Goal: Communication & Community: Ask a question

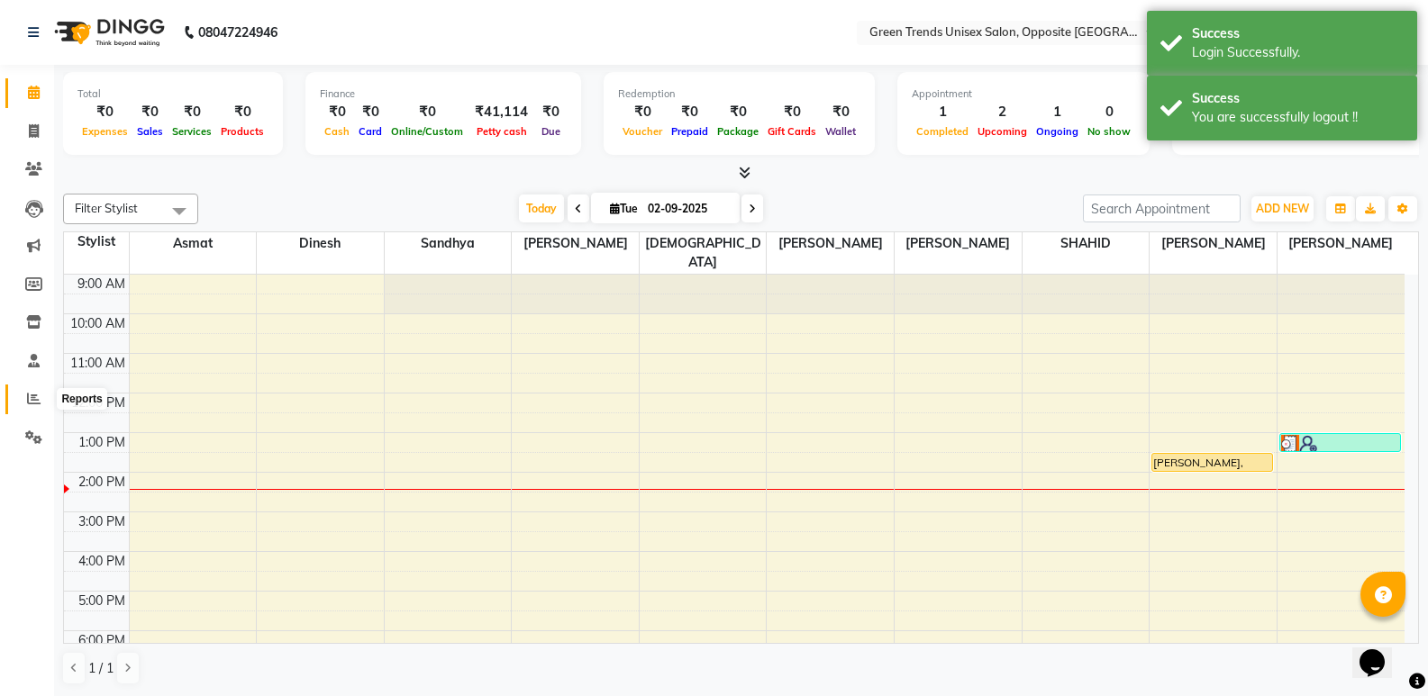
click at [41, 401] on span at bounding box center [34, 399] width 32 height 21
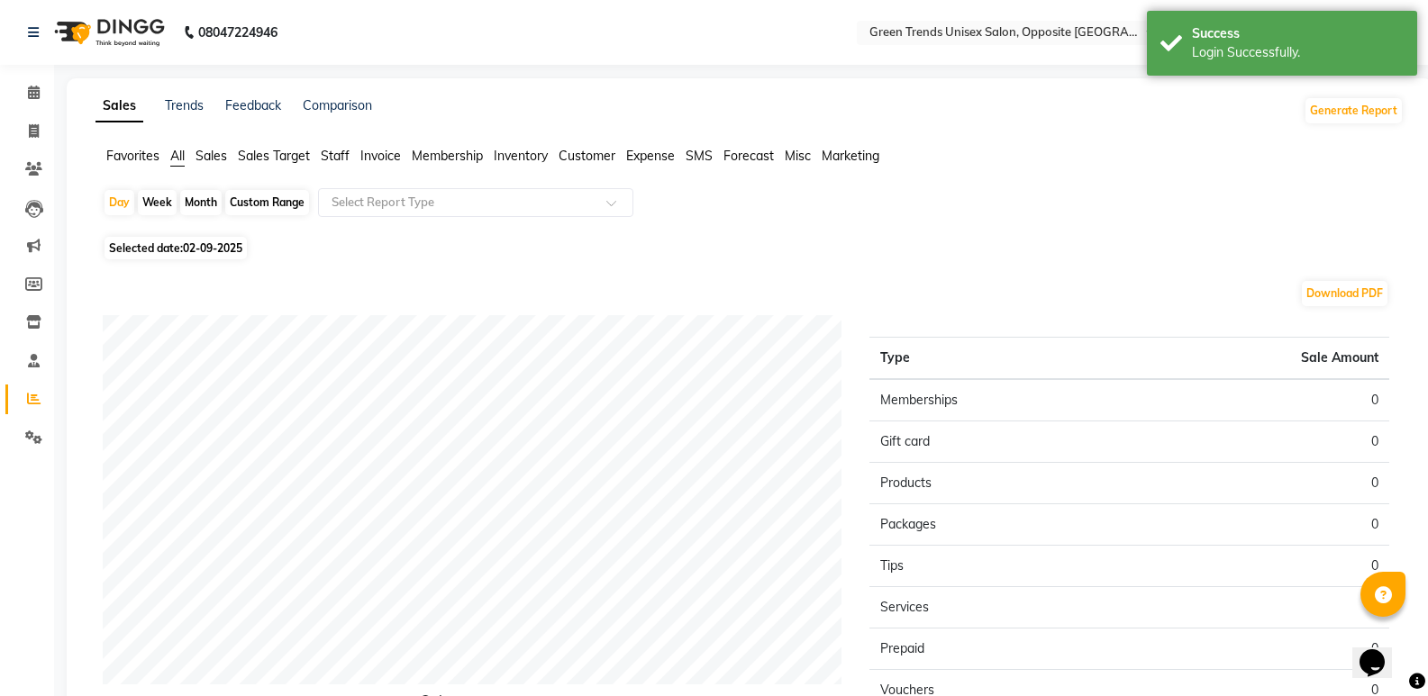
click at [599, 155] on span "Customer" at bounding box center [587, 156] width 57 height 16
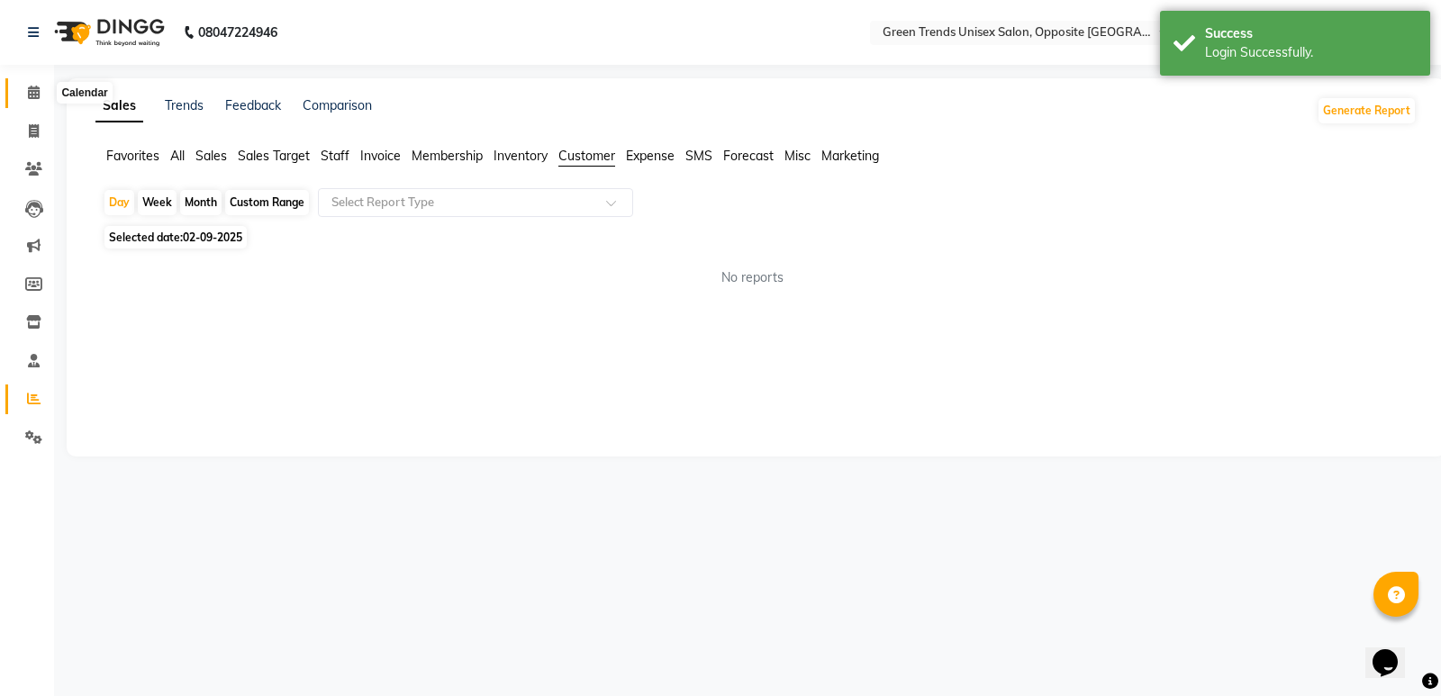
click at [29, 97] on icon at bounding box center [34, 93] width 12 height 14
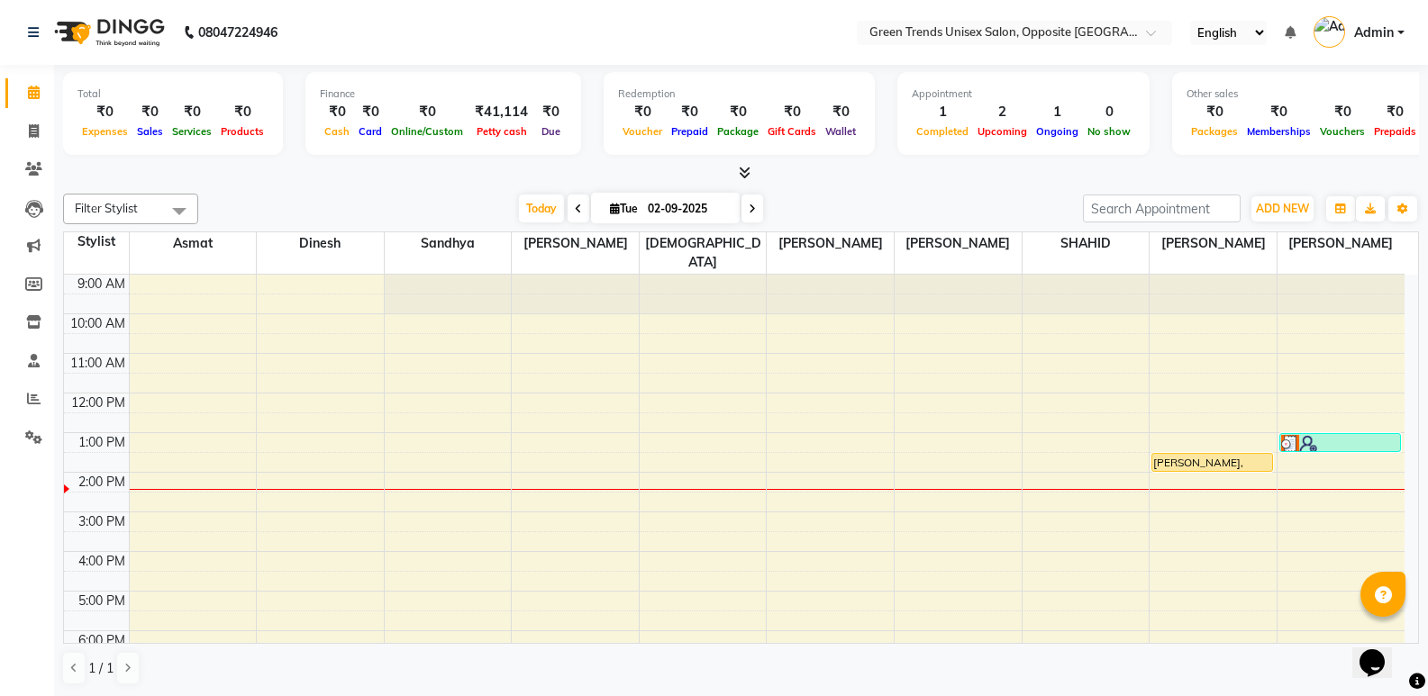
click at [1378, 670] on button "Opens Chat This icon Opens the chat window." at bounding box center [1372, 663] width 40 height 31
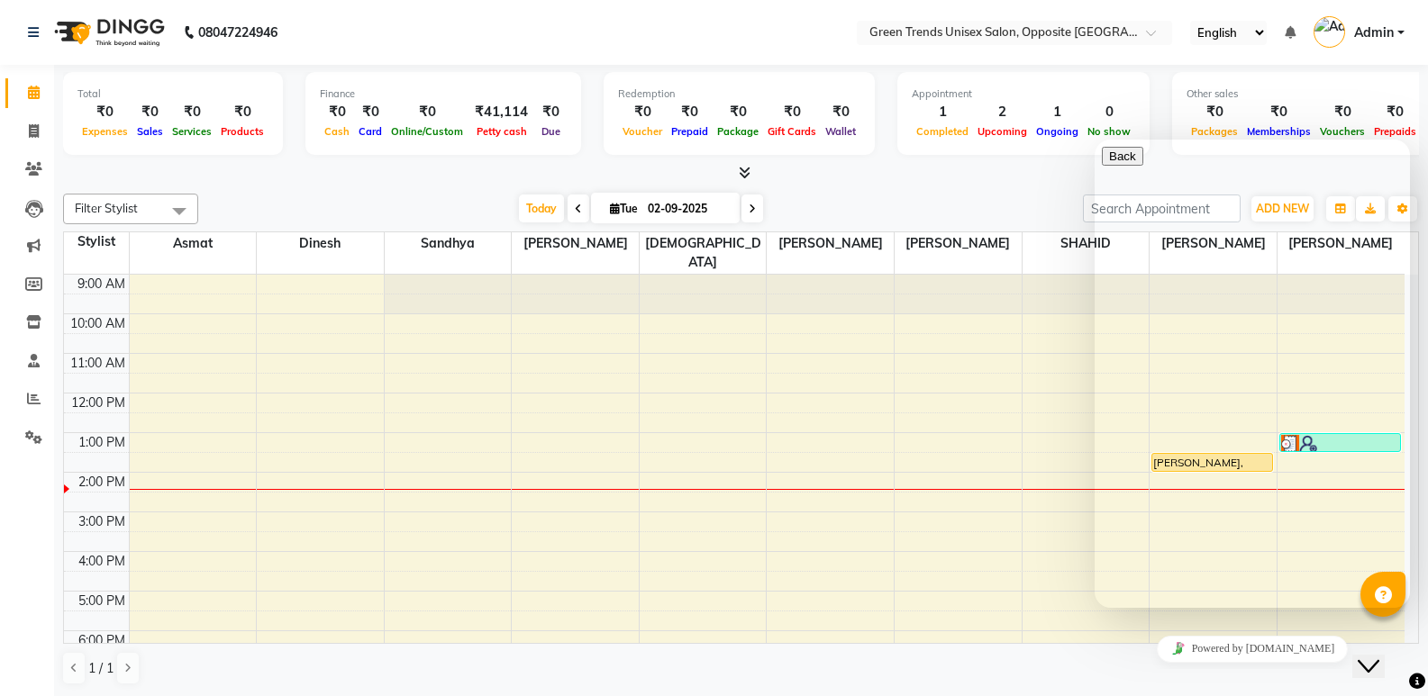
click at [1172, 672] on div "Rate this chat Upload File Insert emoji" at bounding box center [1252, 699] width 301 height 55
click at [955, 696] on html "08047224946 Select Location × Green Trends Unisex Salon, Opposite Khazana Marke…" at bounding box center [714, 348] width 1428 height 696
drag, startPoint x: 2276, startPoint y: 466, endPoint x: 1206, endPoint y: 358, distance: 1074.9
drag, startPoint x: 1206, startPoint y: 358, endPoint x: 1263, endPoint y: 596, distance: 245.4
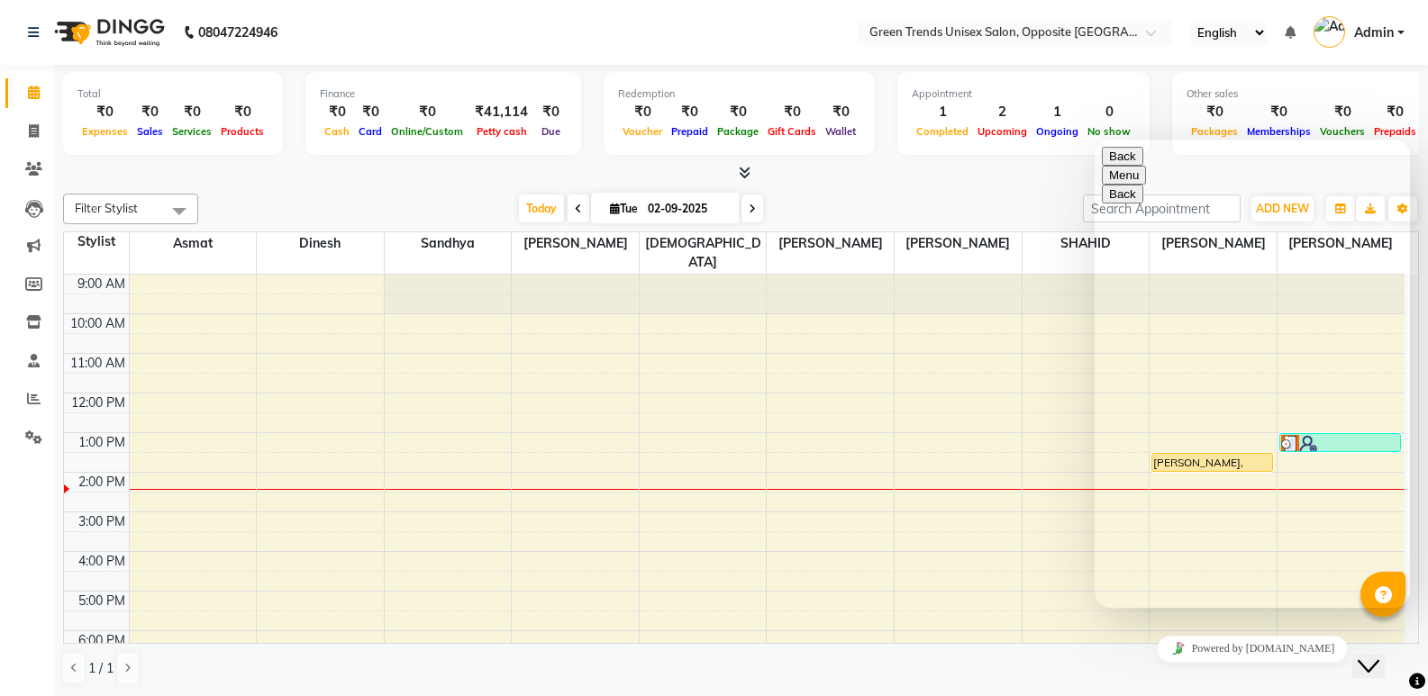
click at [1263, 672] on div "Rate this chat Upload File Insert emoji" at bounding box center [1252, 699] width 301 height 55
click at [1247, 672] on textarea at bounding box center [1184, 679] width 164 height 14
type textarea "Hi"
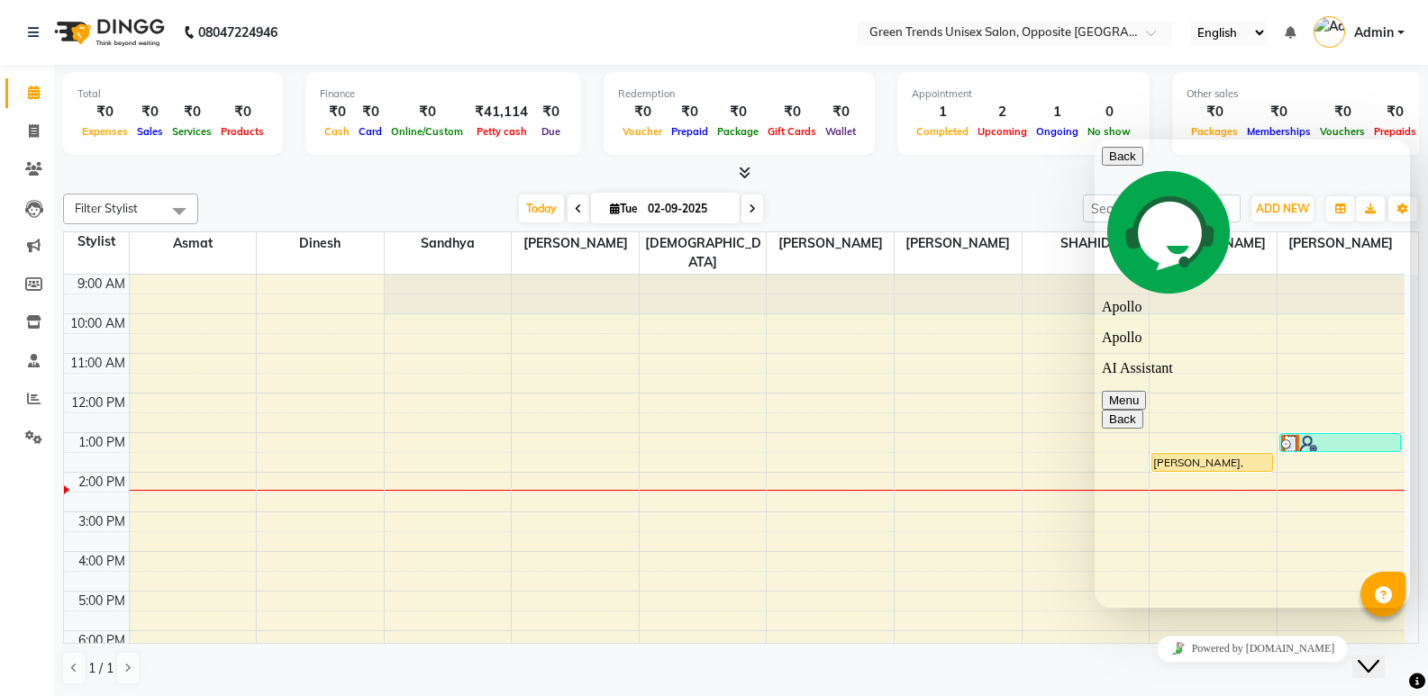
type textarea "I wanna need coutomer details of last 30 days not visit"
drag, startPoint x: 1408, startPoint y: 496, endPoint x: 1398, endPoint y: 380, distance: 115.7
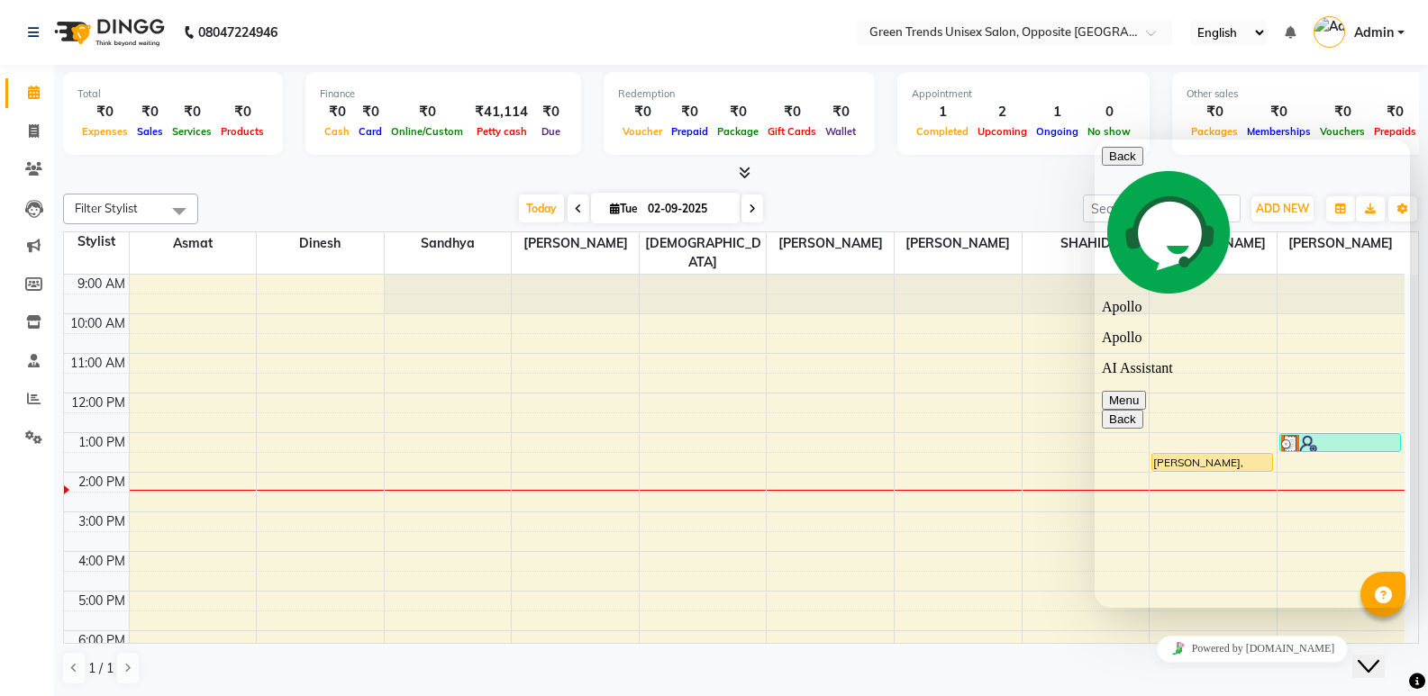
drag, startPoint x: 1406, startPoint y: 353, endPoint x: 2508, endPoint y: 410, distance: 1103.3
click at [1410, 271] on html "Back Apollo Apollo AI Assistant Menu Back Rate this chat Upload File Insert emo…" at bounding box center [1252, 374] width 315 height 468
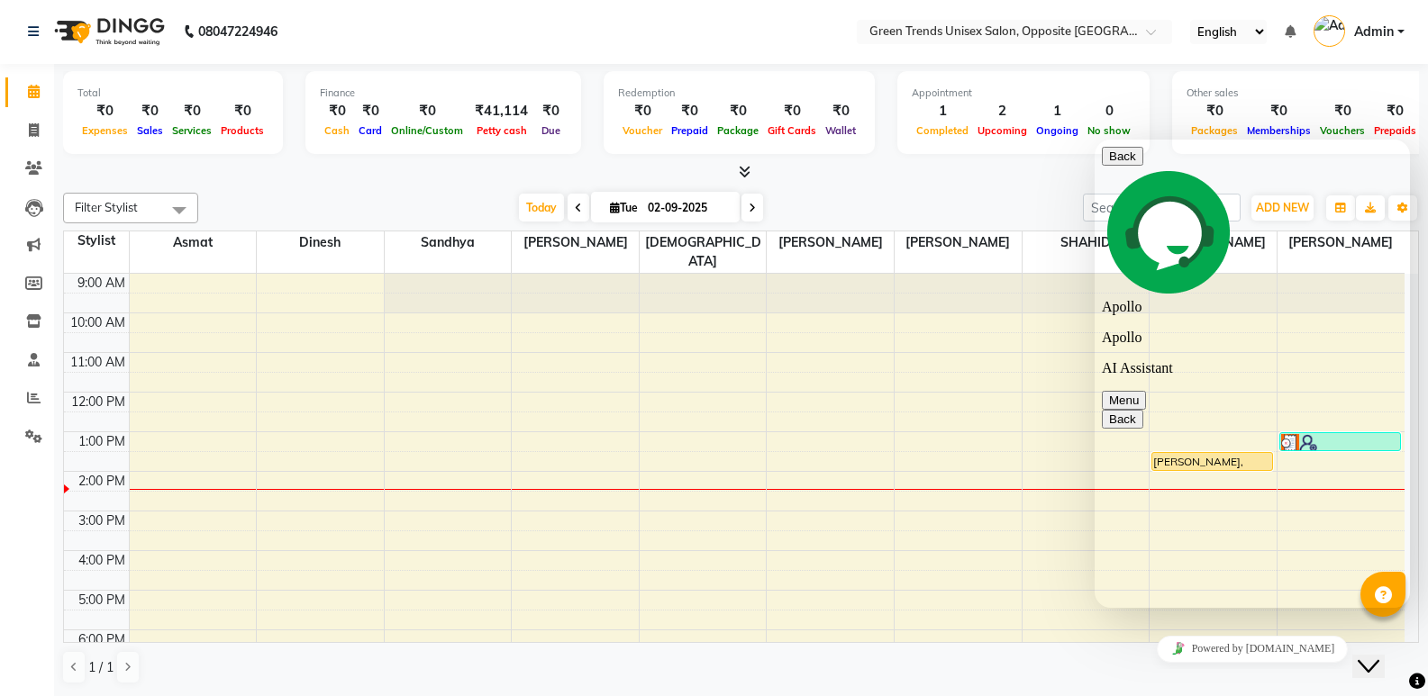
click at [1025, 175] on div at bounding box center [741, 172] width 1356 height 19
click at [1379, 656] on div "Close Chat This icon closes the chat window." at bounding box center [1369, 667] width 22 height 22
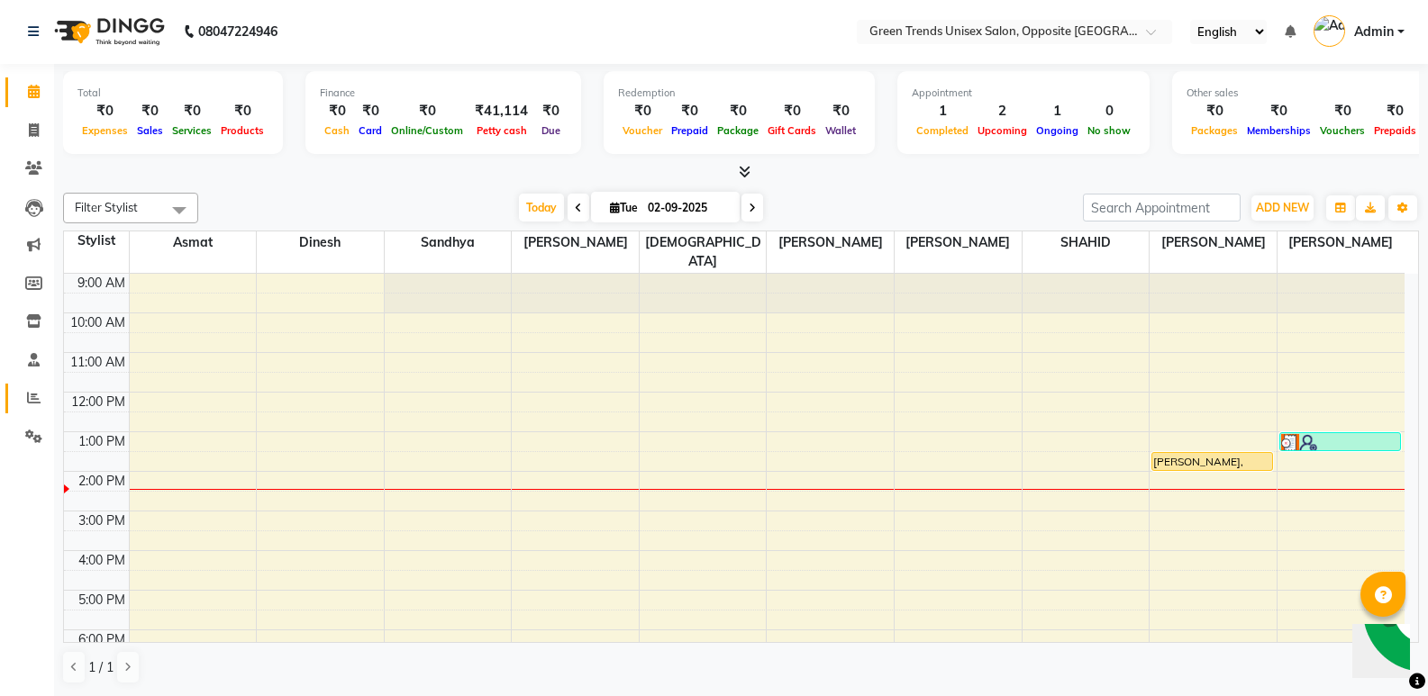
click at [31, 410] on link "Reports" at bounding box center [26, 399] width 43 height 30
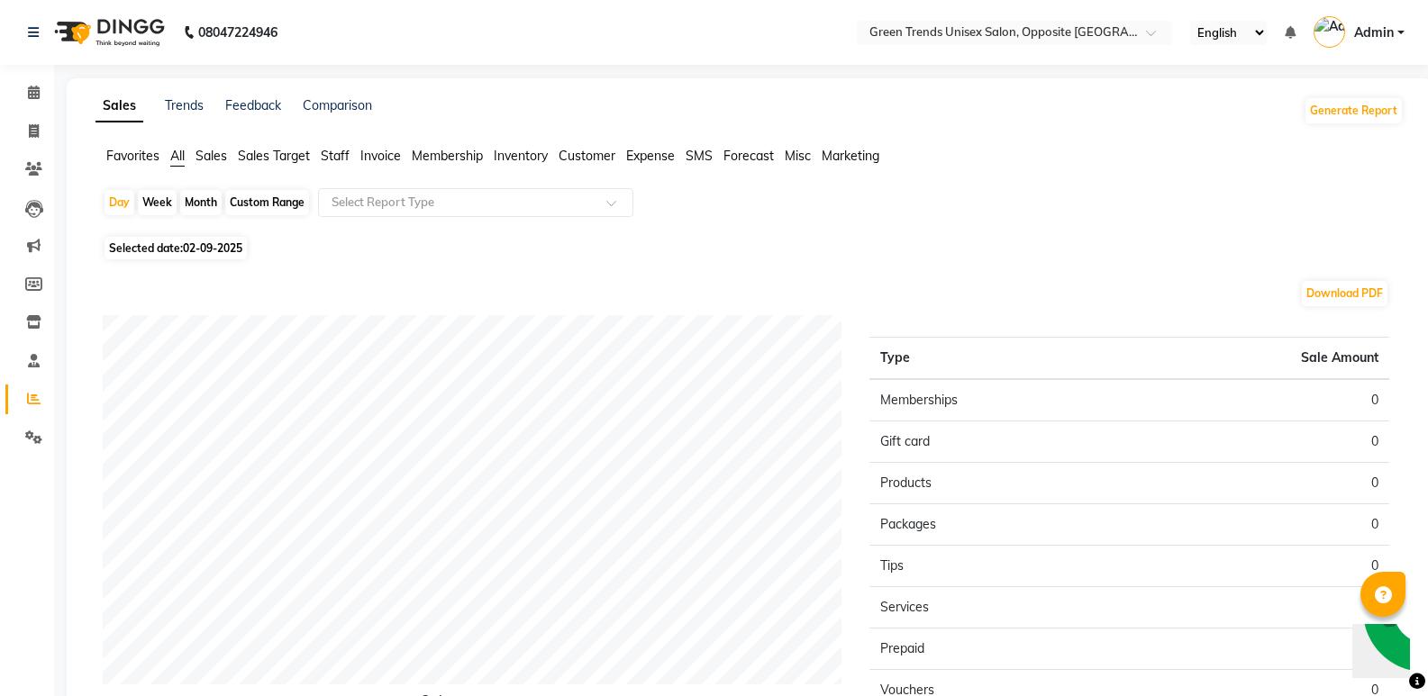
click at [377, 138] on div "Sales Trends Feedback Comparison Generate Report Favorites All Sales Sales Targ…" at bounding box center [750, 474] width 1366 height 793
click at [372, 159] on span "Invoice" at bounding box center [380, 156] width 41 height 16
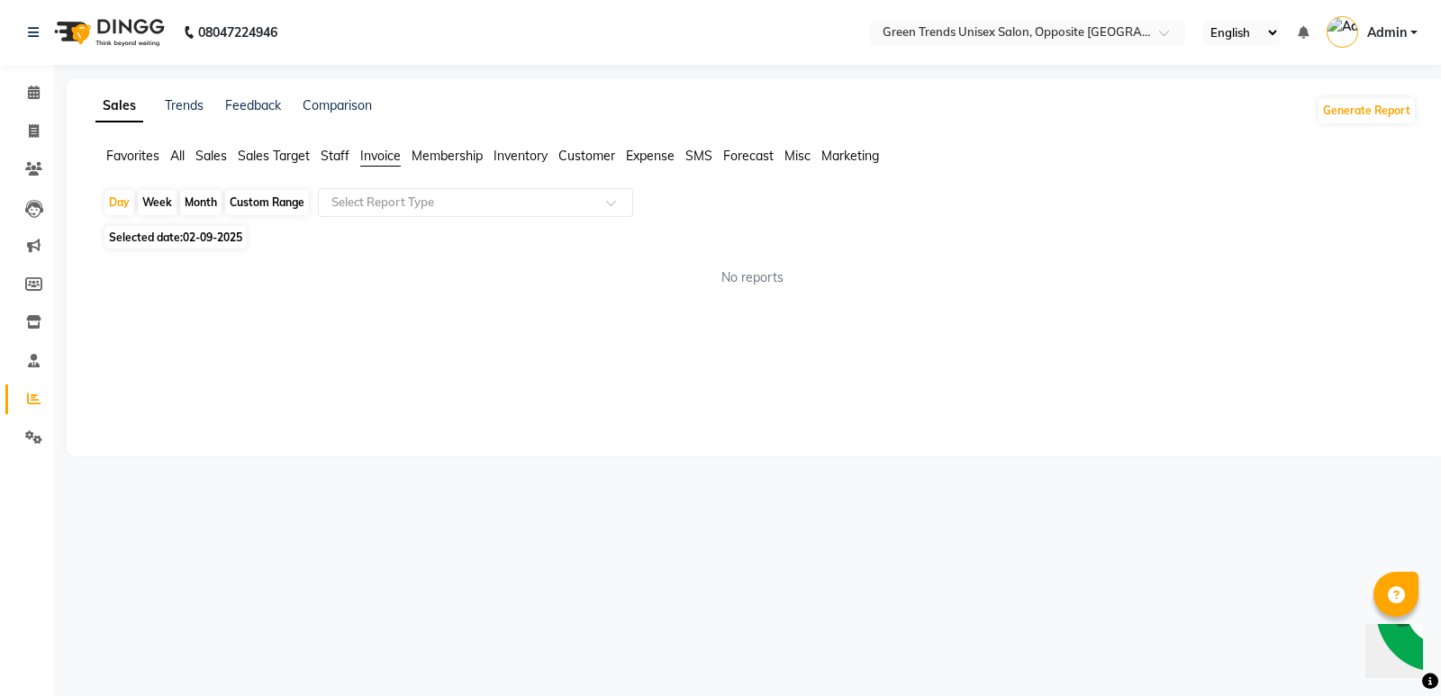
click at [203, 211] on div "Month" at bounding box center [200, 202] width 41 height 25
click at [210, 209] on div "Month" at bounding box center [200, 202] width 41 height 25
select select "9"
select select "2025"
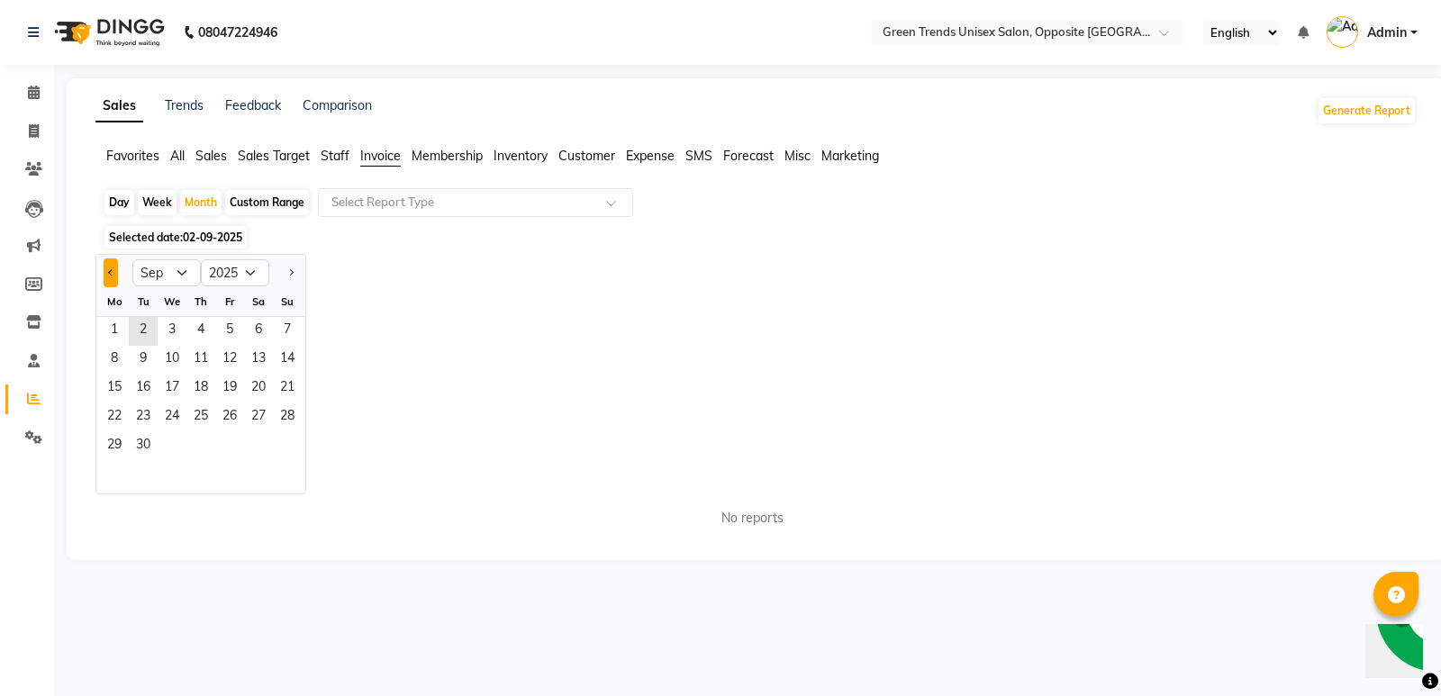
click at [106, 278] on button "Previous month" at bounding box center [111, 273] width 14 height 29
click at [111, 276] on span "Previous month" at bounding box center [111, 272] width 6 height 6
drag, startPoint x: 113, startPoint y: 274, endPoint x: 180, endPoint y: 314, distance: 78.3
click at [116, 274] on button "Previous month" at bounding box center [111, 273] width 14 height 29
select select "6"
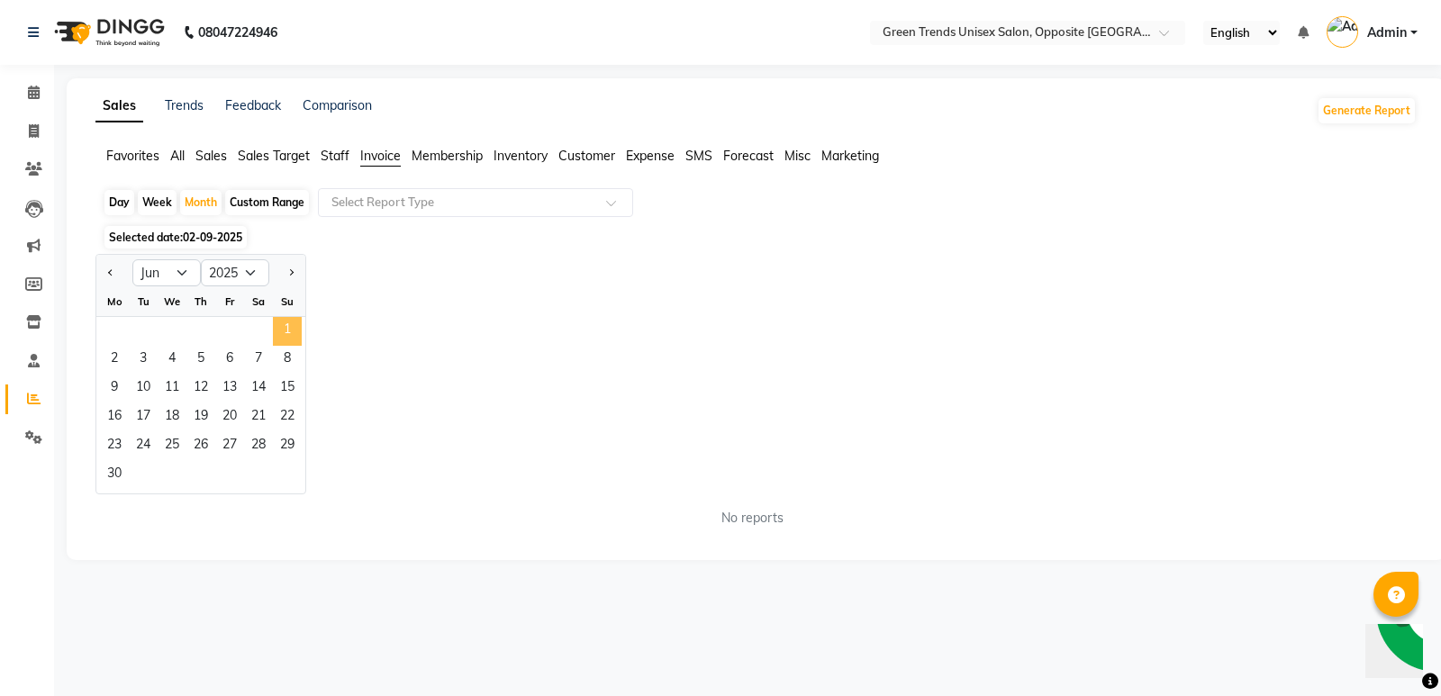
click at [294, 331] on span "1" at bounding box center [287, 331] width 29 height 29
click at [294, 331] on div "Sales Trends Feedback Comparison Generate Report Favorites All Sales Sales Targ…" at bounding box center [756, 319] width 1379 height 482
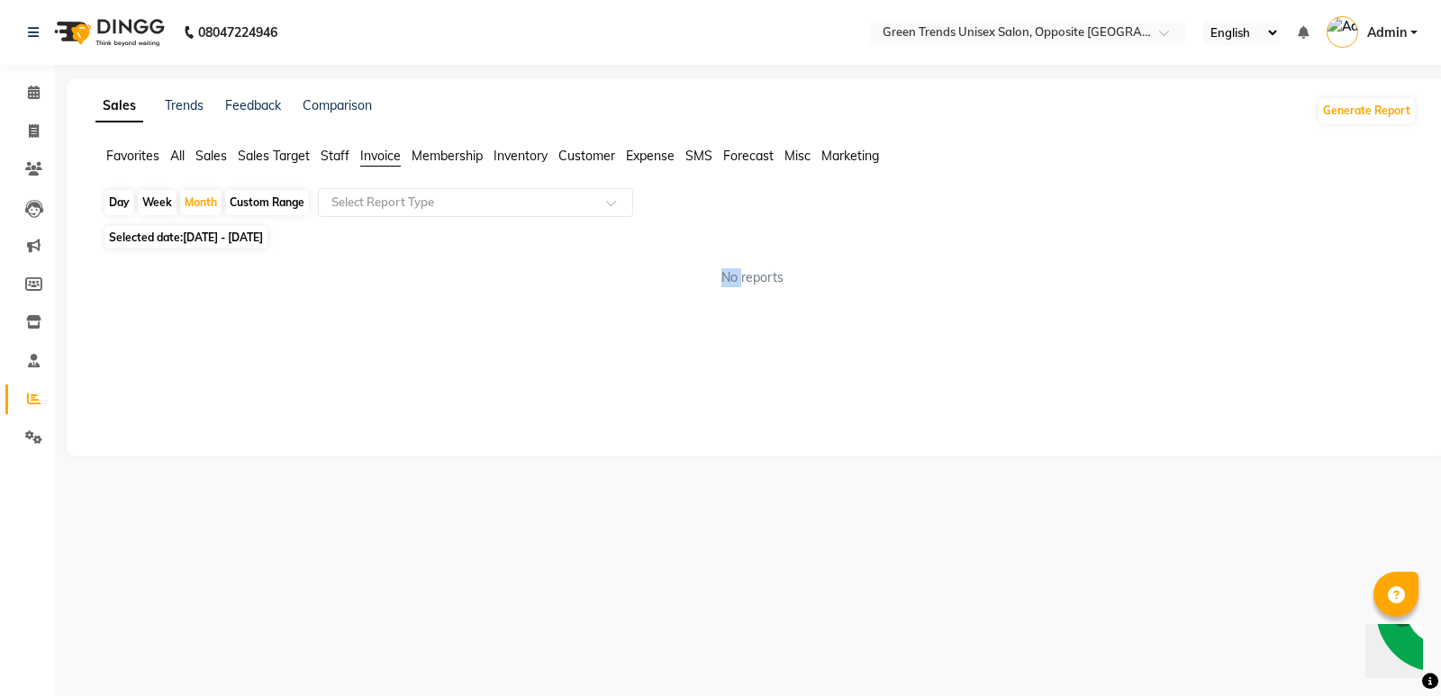
drag, startPoint x: 436, startPoint y: 334, endPoint x: 432, endPoint y: 320, distance: 15.1
click at [437, 333] on div "Sales Trends Feedback Comparison Generate Report Favorites All Sales Sales Targ…" at bounding box center [756, 267] width 1379 height 378
click at [506, 203] on input "text" at bounding box center [457, 203] width 259 height 18
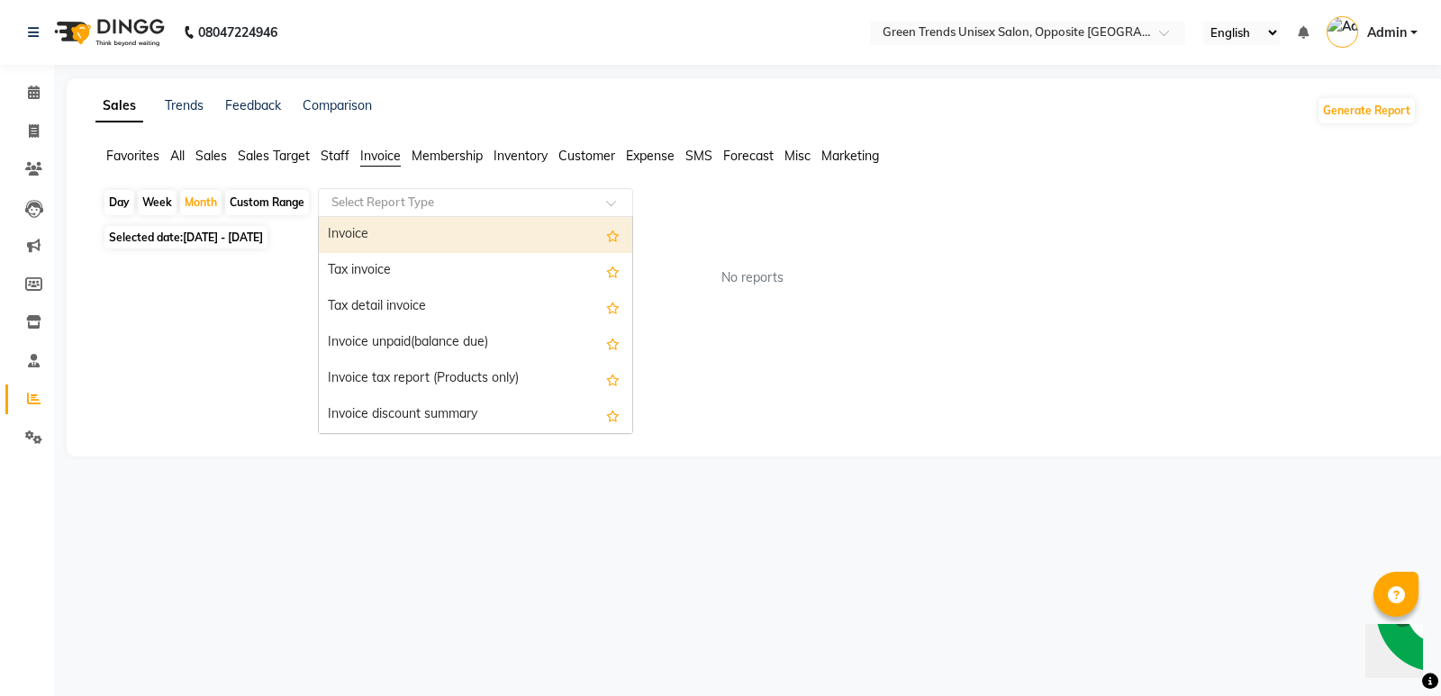
click at [605, 157] on span "Customer" at bounding box center [587, 156] width 57 height 16
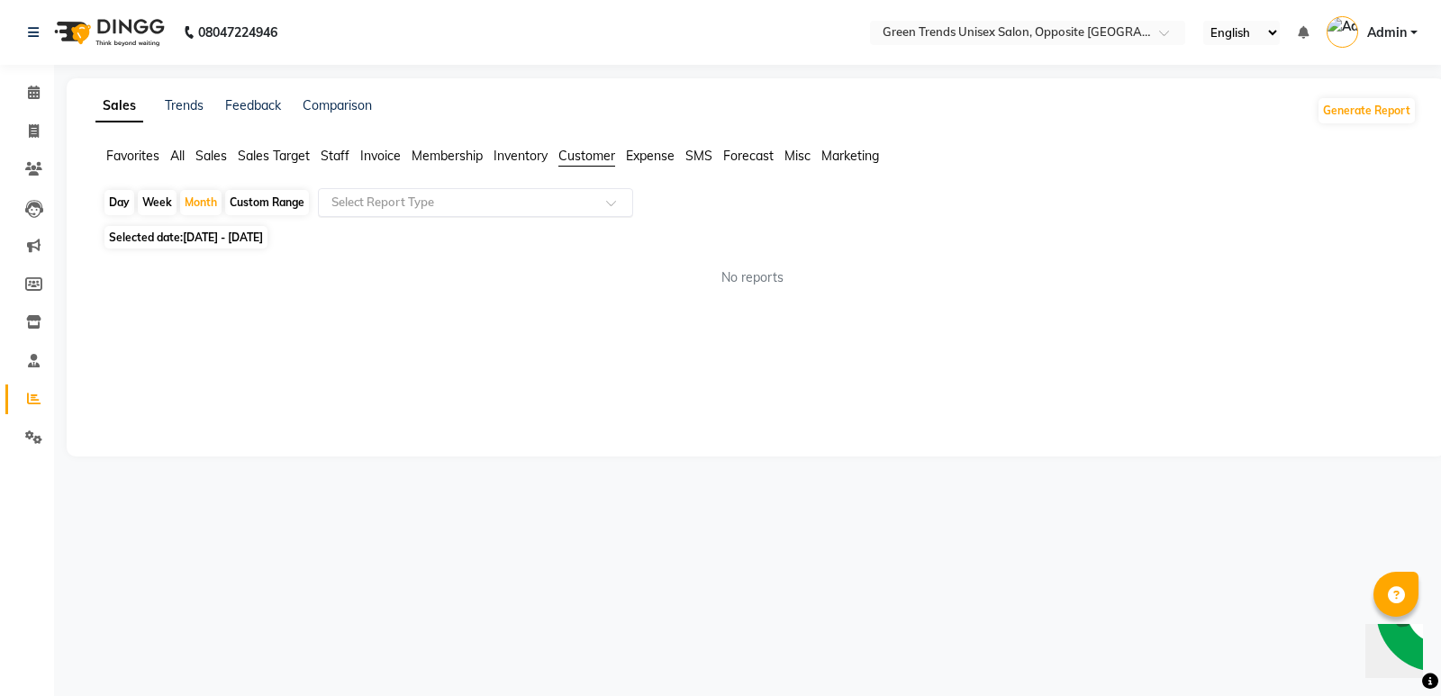
click at [621, 195] on div at bounding box center [476, 203] width 314 height 18
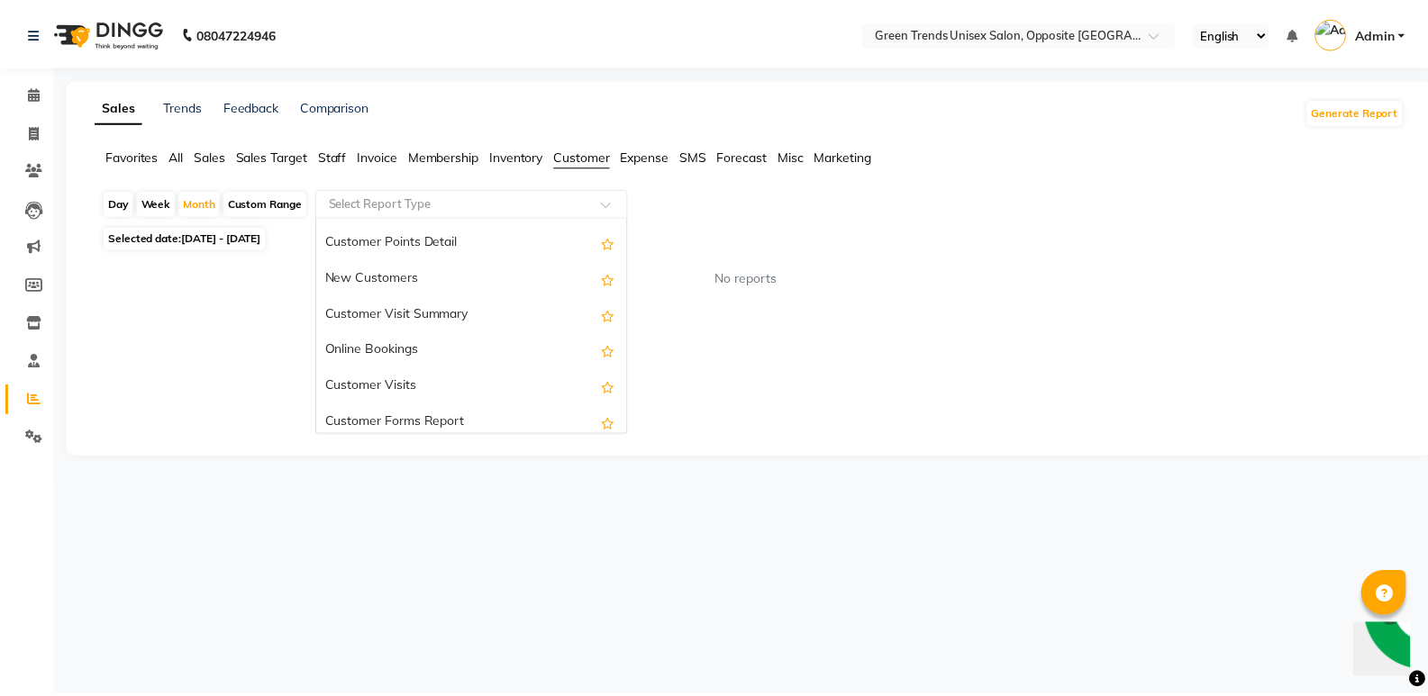
scroll to position [288, 0]
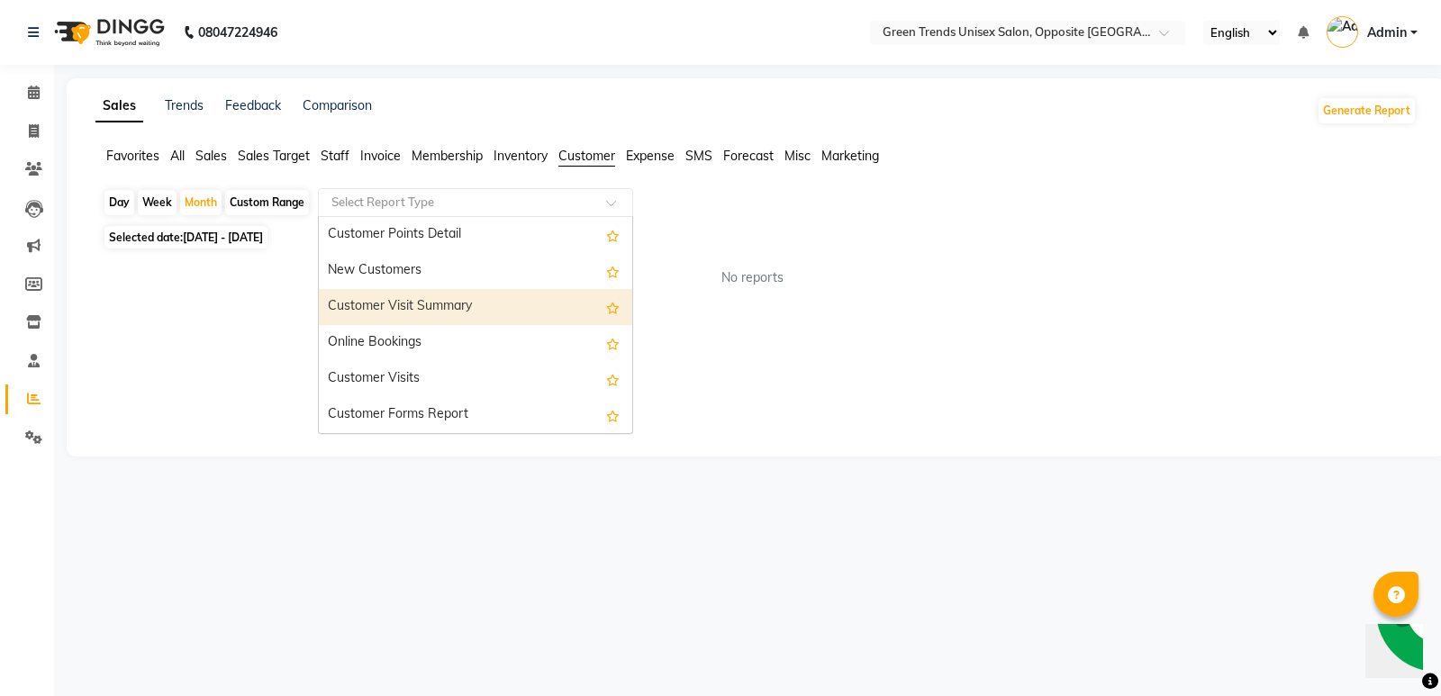
click at [519, 309] on div "Customer Visit Summary" at bounding box center [476, 307] width 314 height 36
click at [520, 309] on div "Sales Trends Feedback Comparison Generate Report Favorites All Sales Sales Targ…" at bounding box center [756, 267] width 1379 height 378
select select "full_report"
select select "csv"
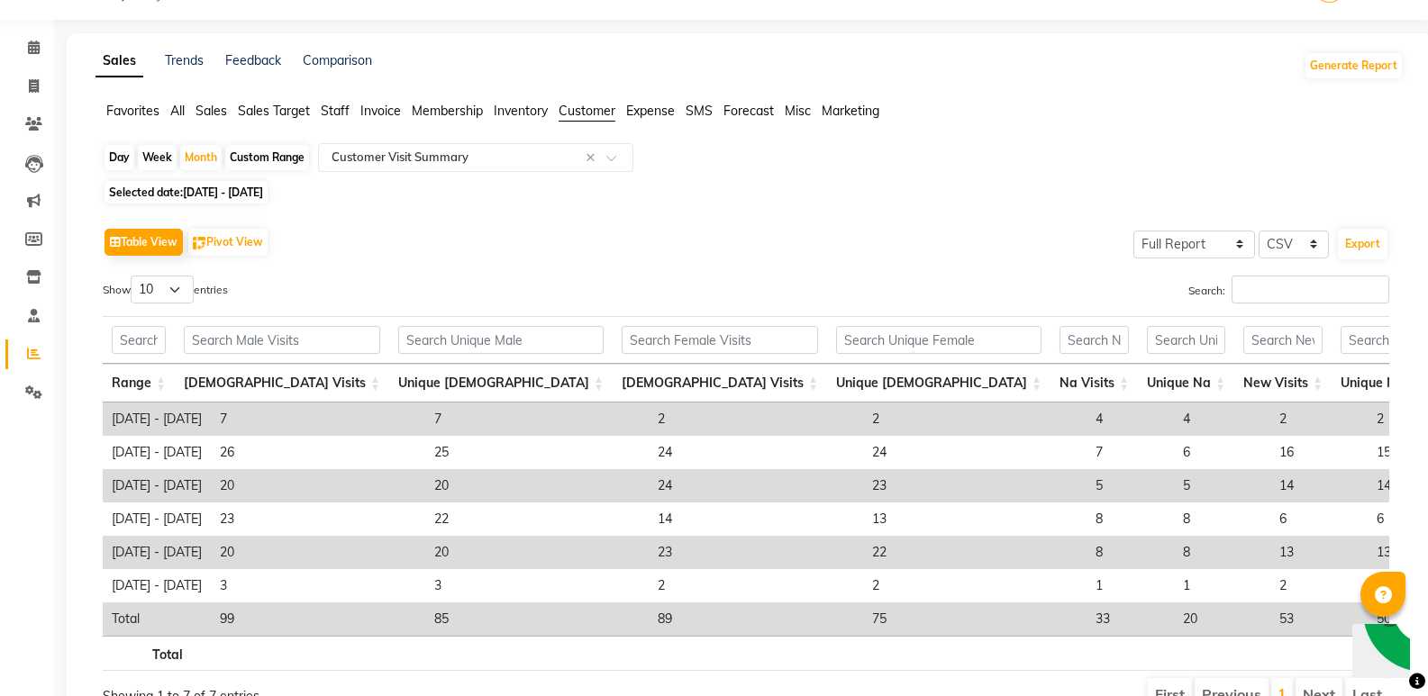
scroll to position [28, 0]
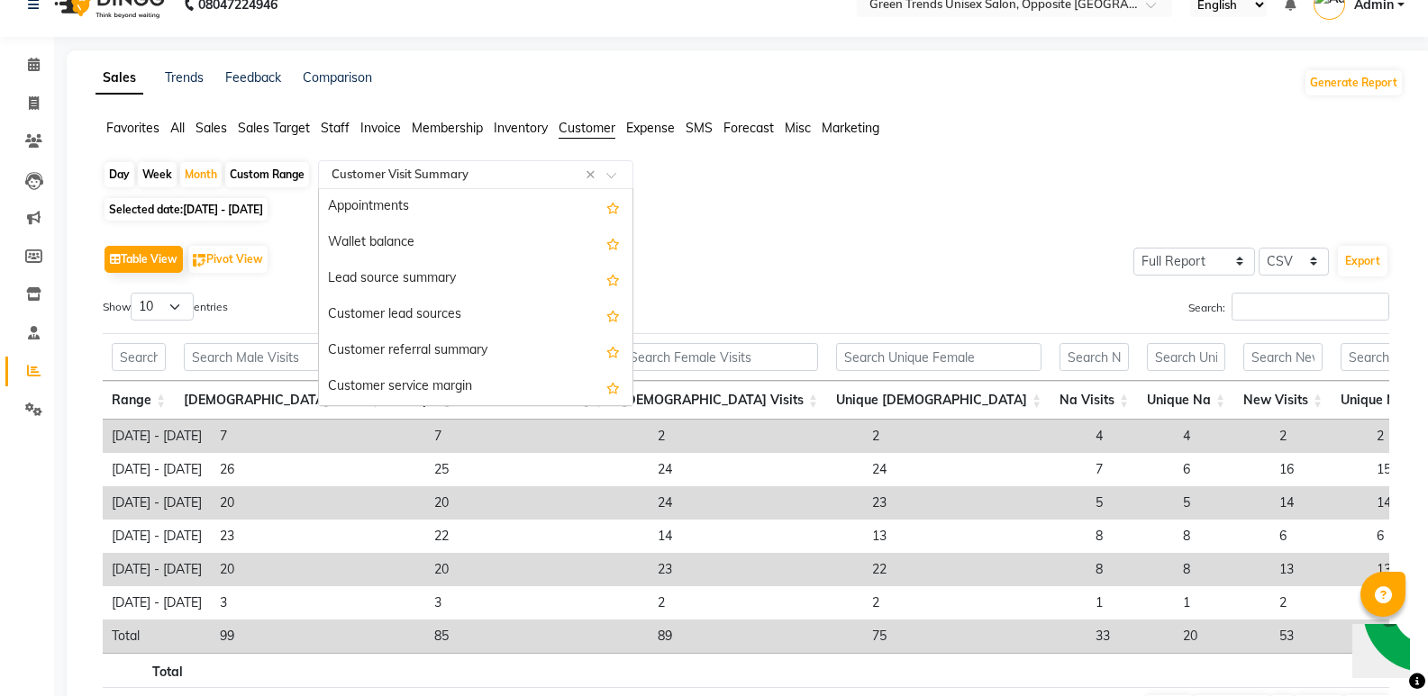
click at [610, 166] on div at bounding box center [476, 175] width 314 height 18
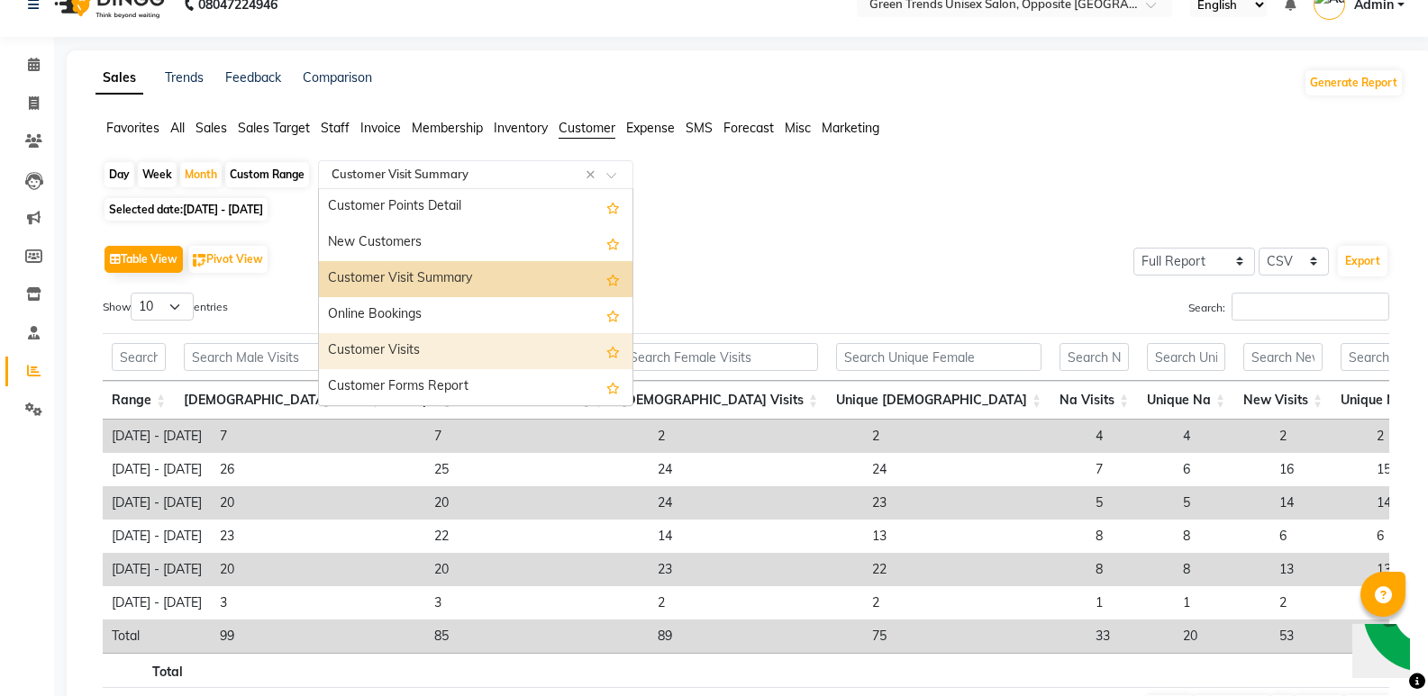
click at [423, 359] on div "Customer Visits" at bounding box center [476, 351] width 314 height 36
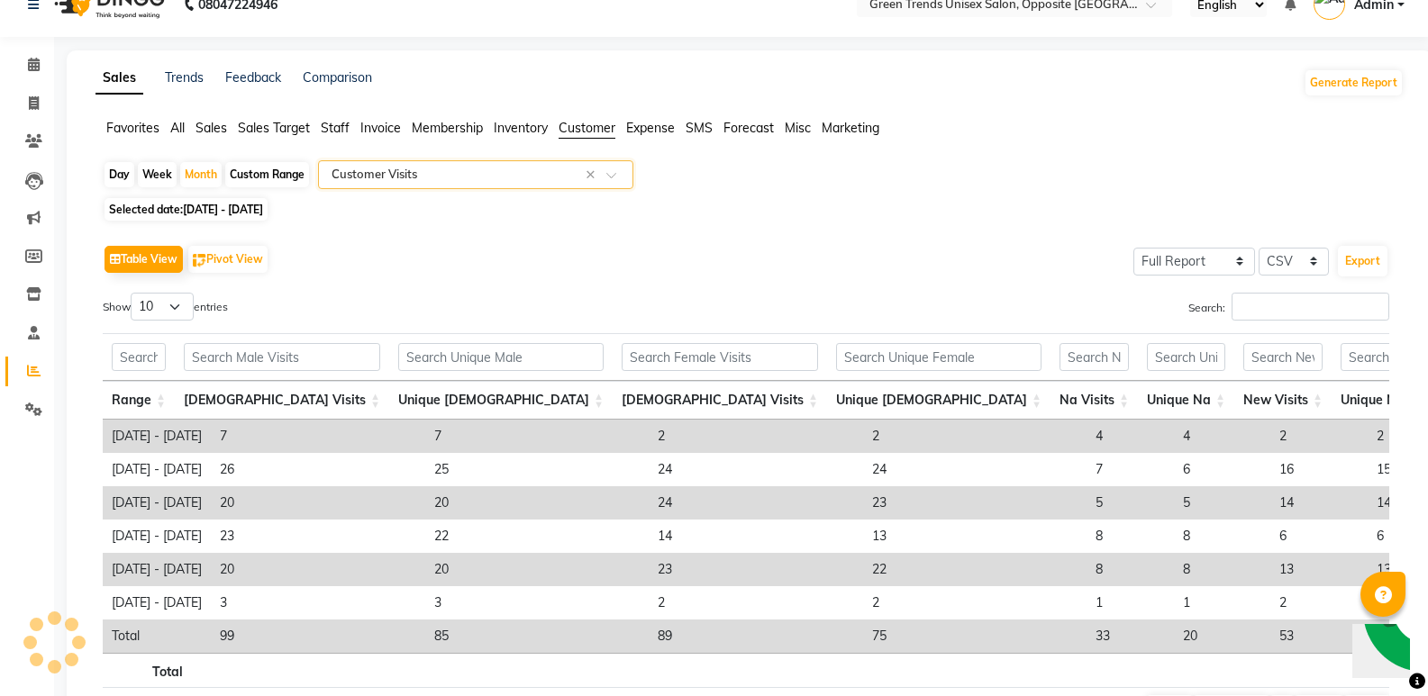
click at [712, 267] on div "Table View Pivot View Select Full Report Filtered Report Select CSV PDF Export" at bounding box center [746, 260] width 1287 height 38
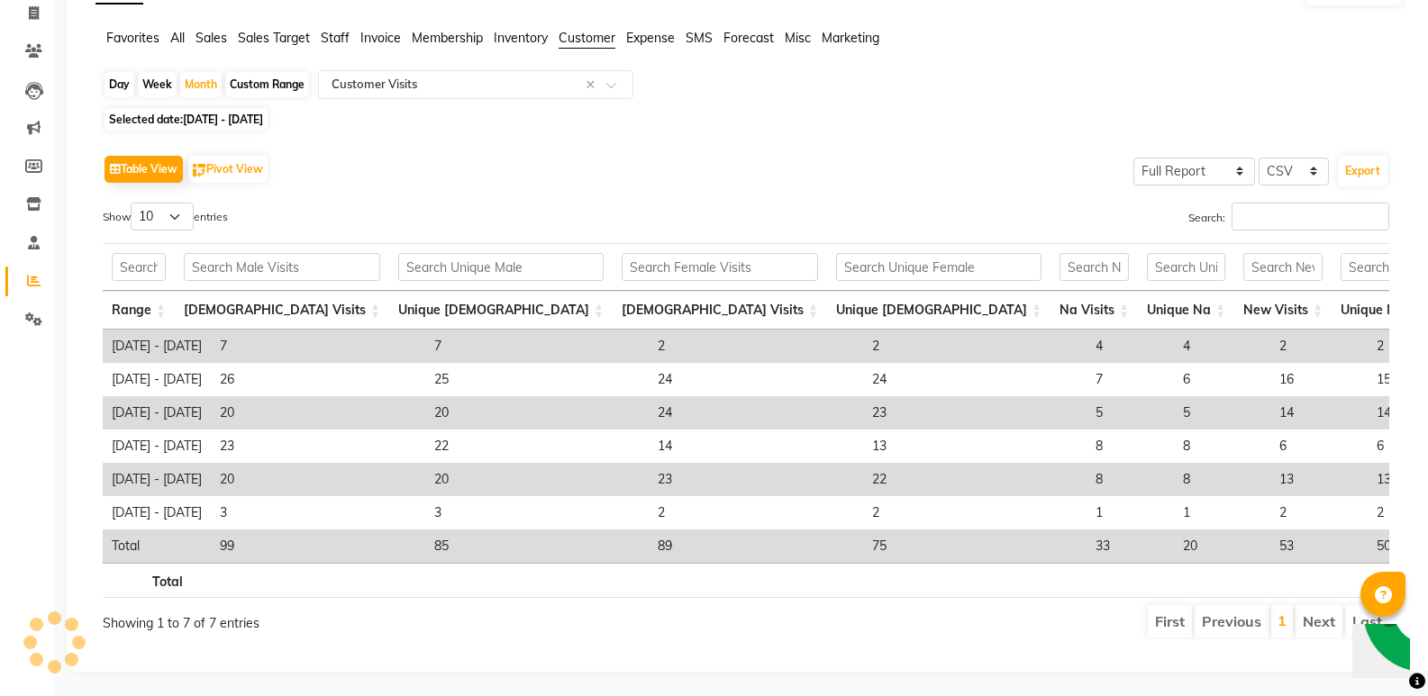
scroll to position [108, 0]
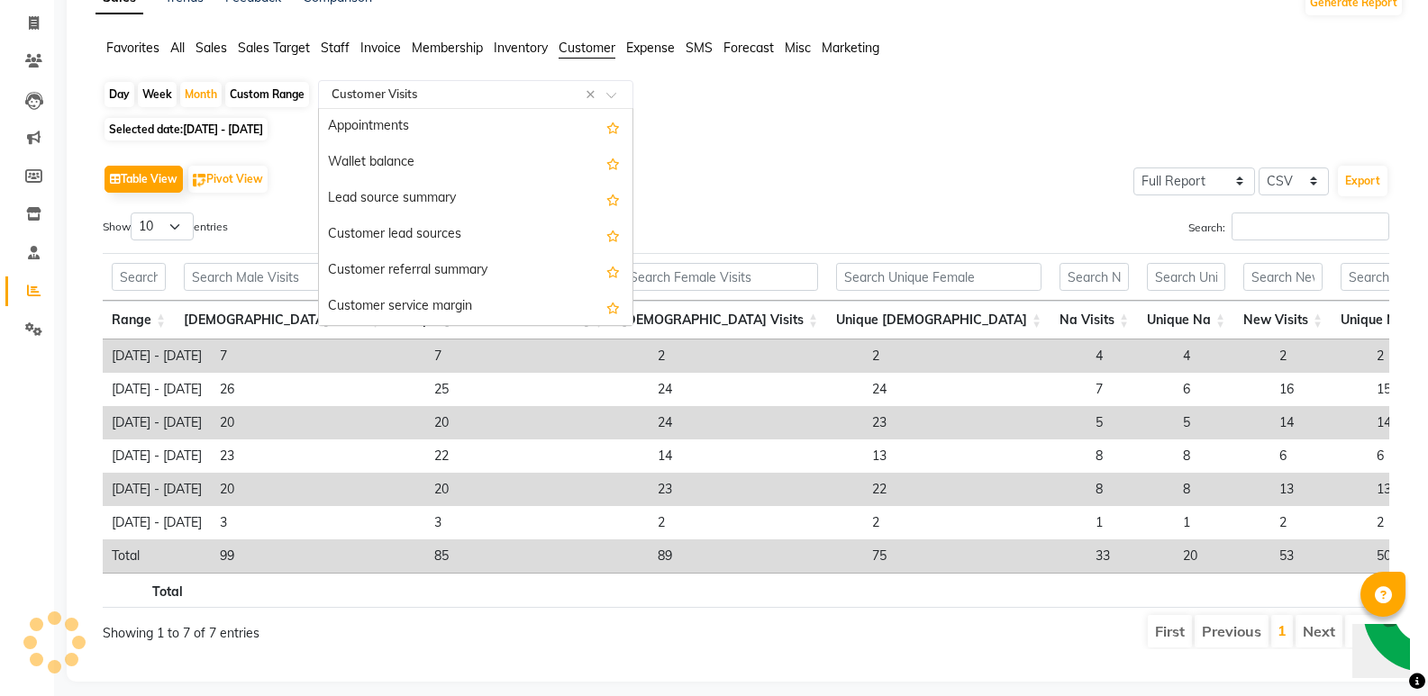
click at [614, 97] on span at bounding box center [617, 100] width 23 height 18
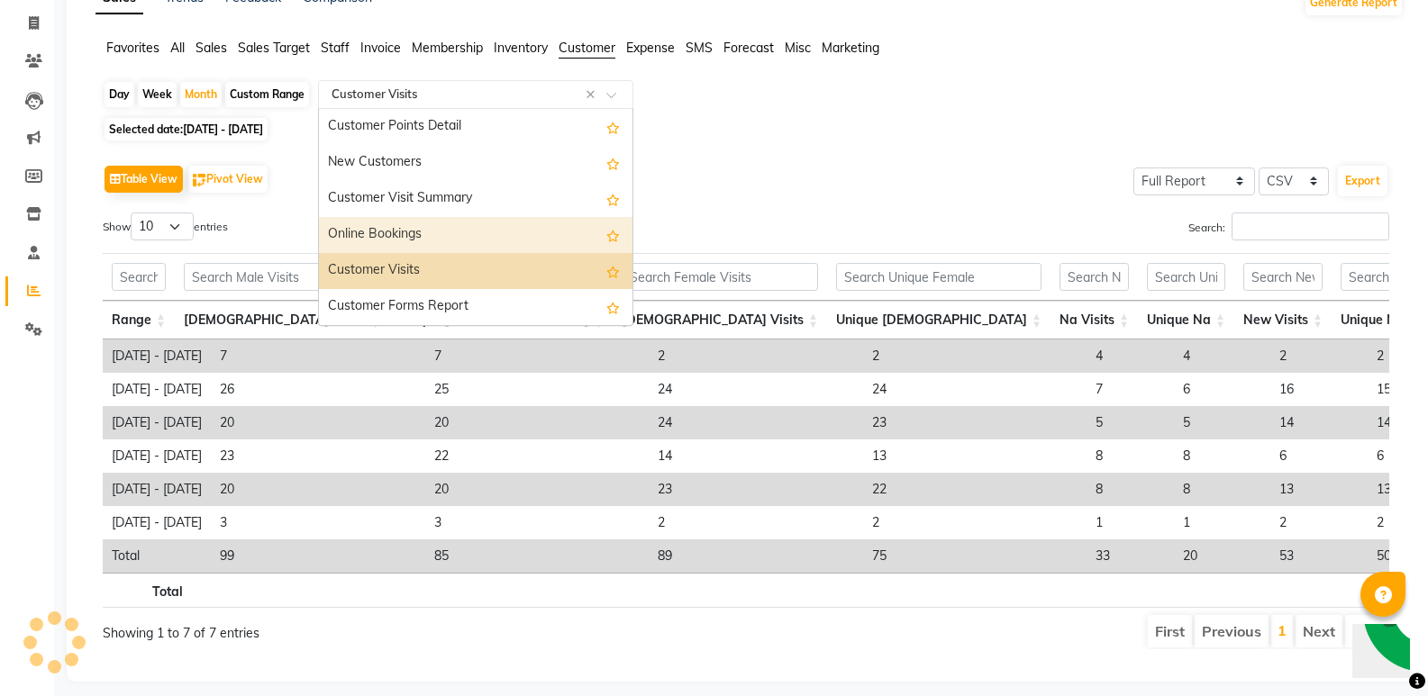
click at [1050, 278] on th at bounding box center [1093, 277] width 87 height 48
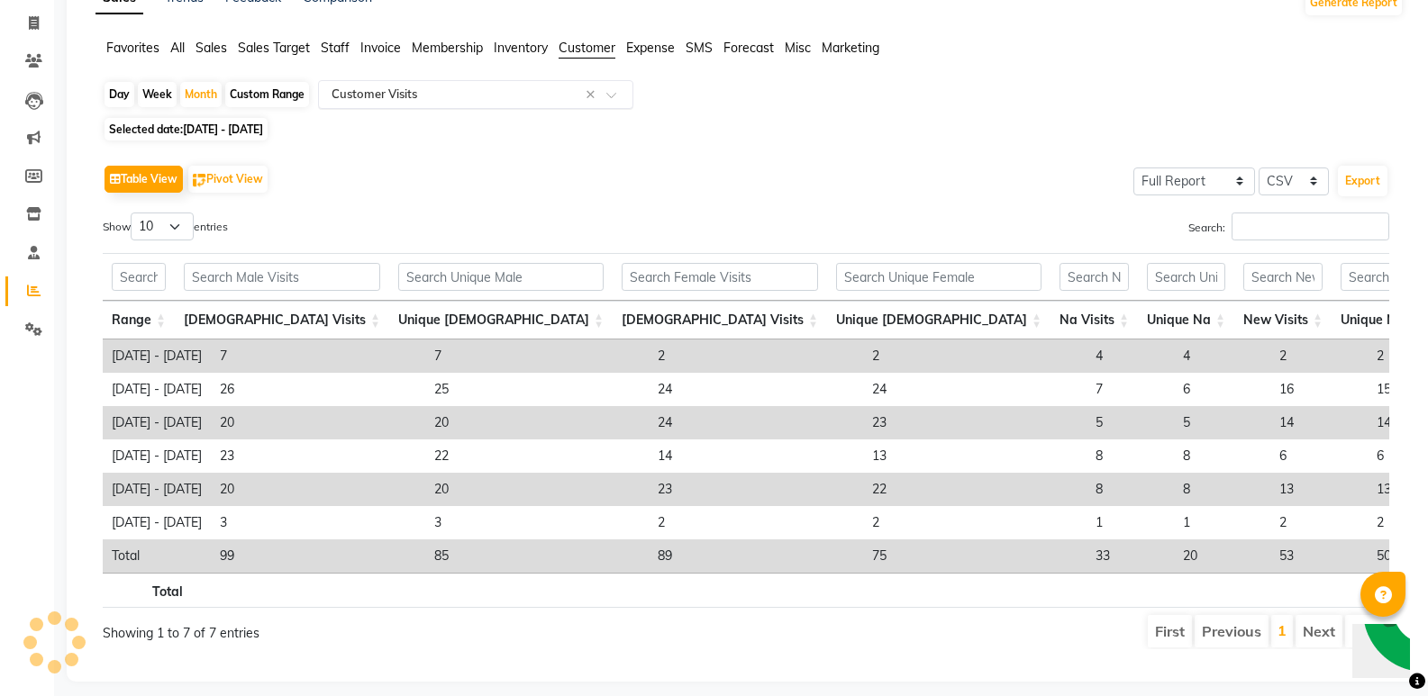
click at [605, 86] on div at bounding box center [476, 95] width 314 height 18
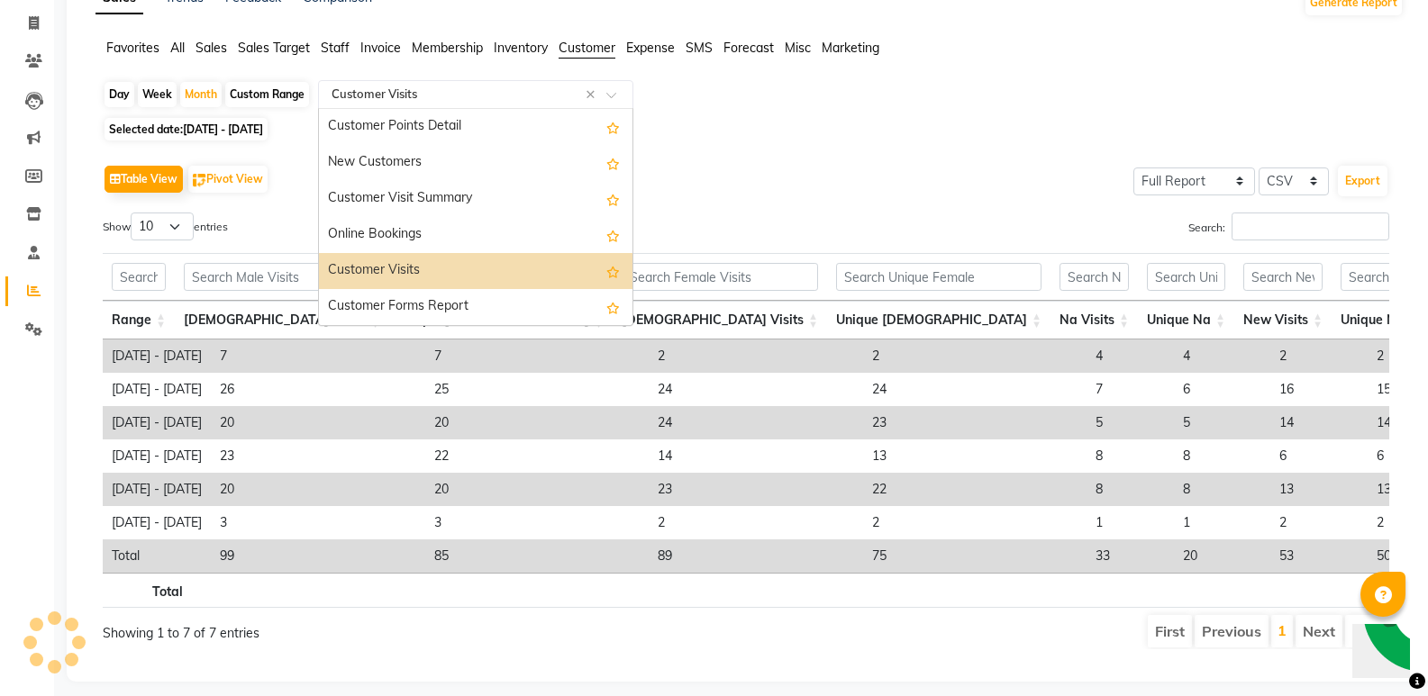
click at [390, 267] on div "Customer Visits" at bounding box center [476, 271] width 314 height 36
click at [390, 267] on th at bounding box center [500, 277] width 223 height 48
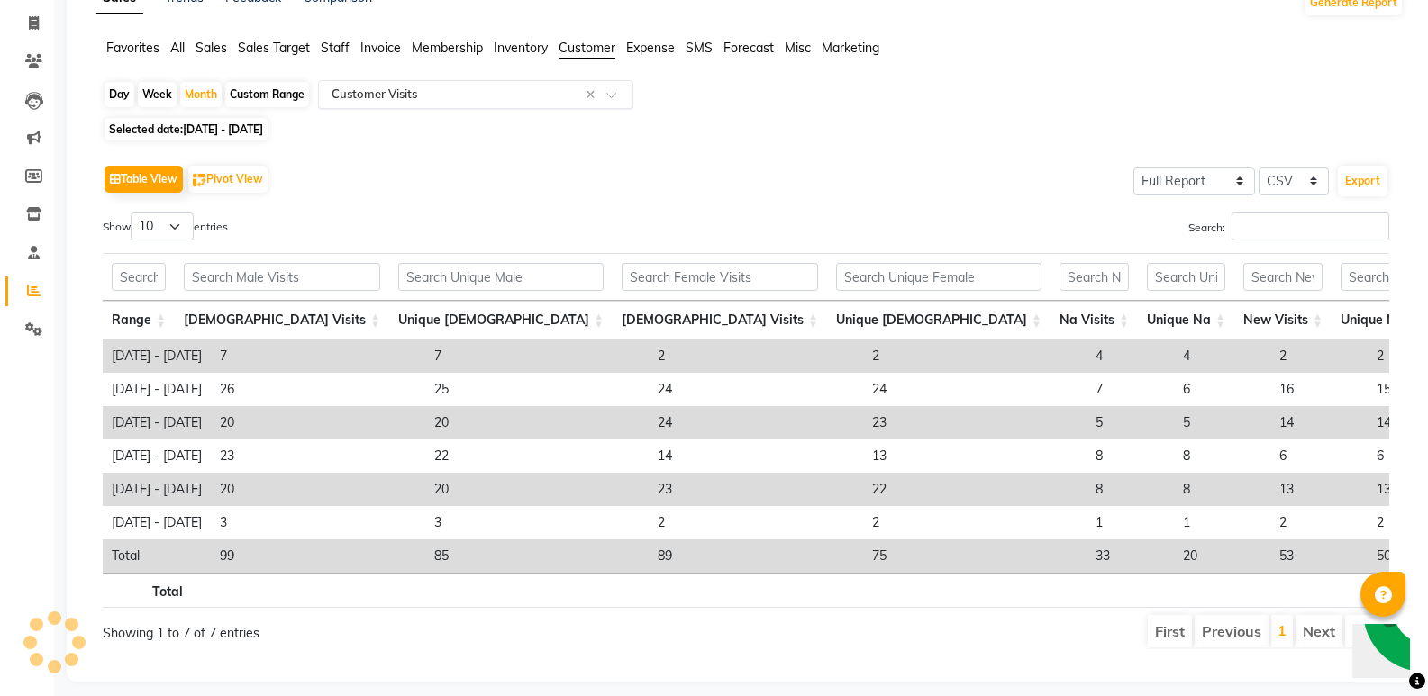
click at [620, 95] on span at bounding box center [617, 100] width 23 height 18
click at [623, 82] on div "Select Report Type × Customer Visits ×" at bounding box center [475, 94] width 315 height 29
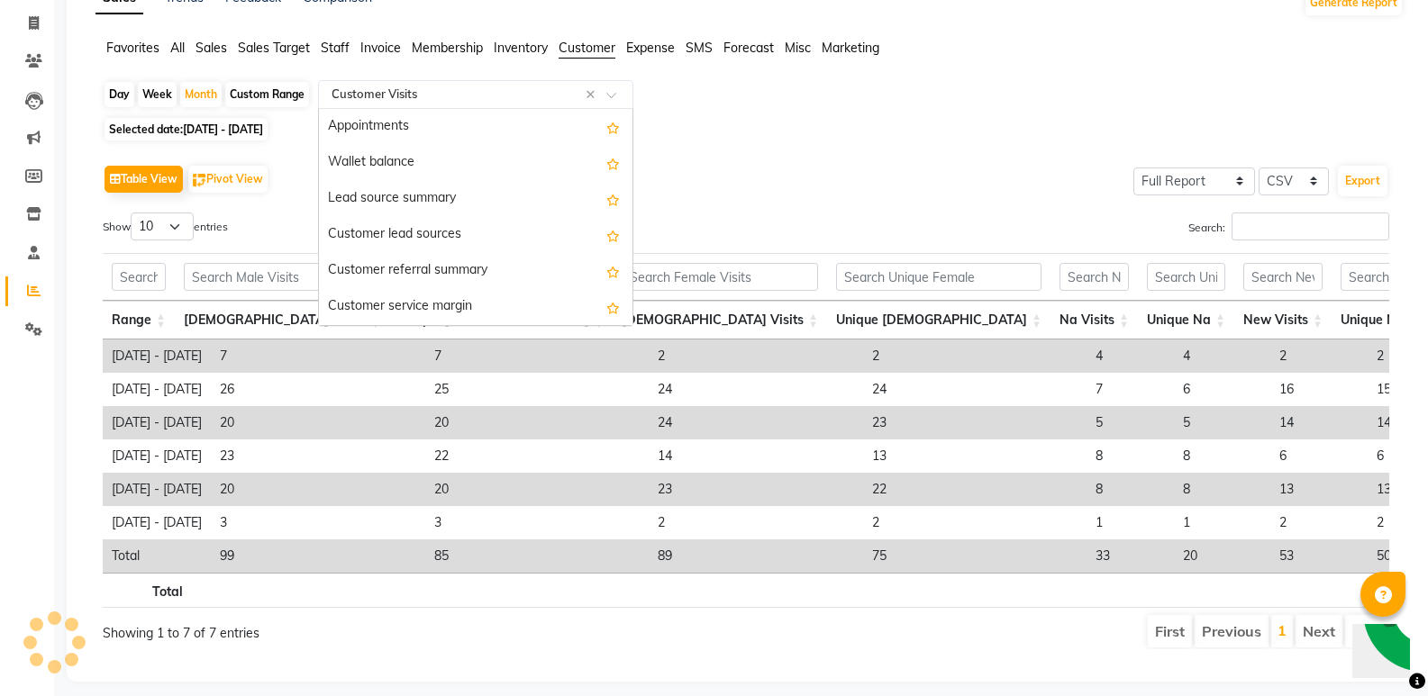
click at [623, 82] on div "Select Report Type × Customer Visits ×" at bounding box center [475, 94] width 315 height 29
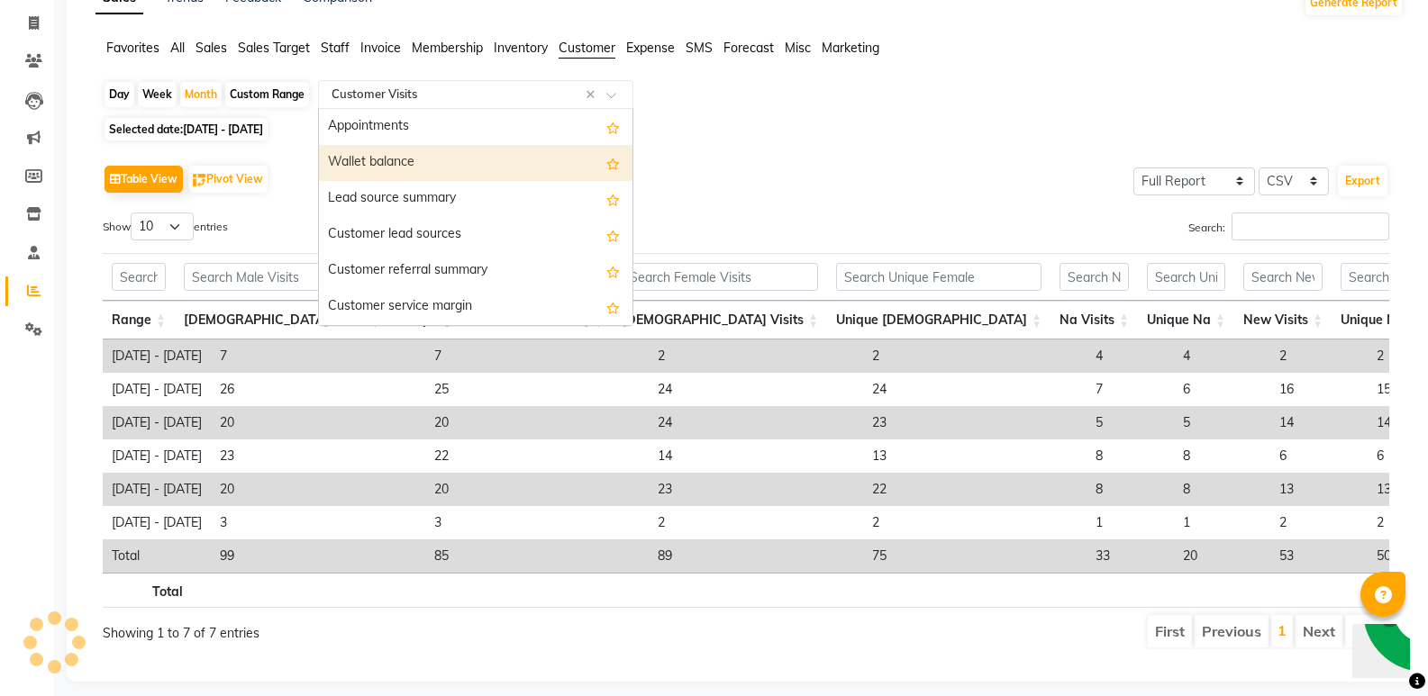
click at [464, 175] on div "Wallet balance" at bounding box center [476, 163] width 314 height 36
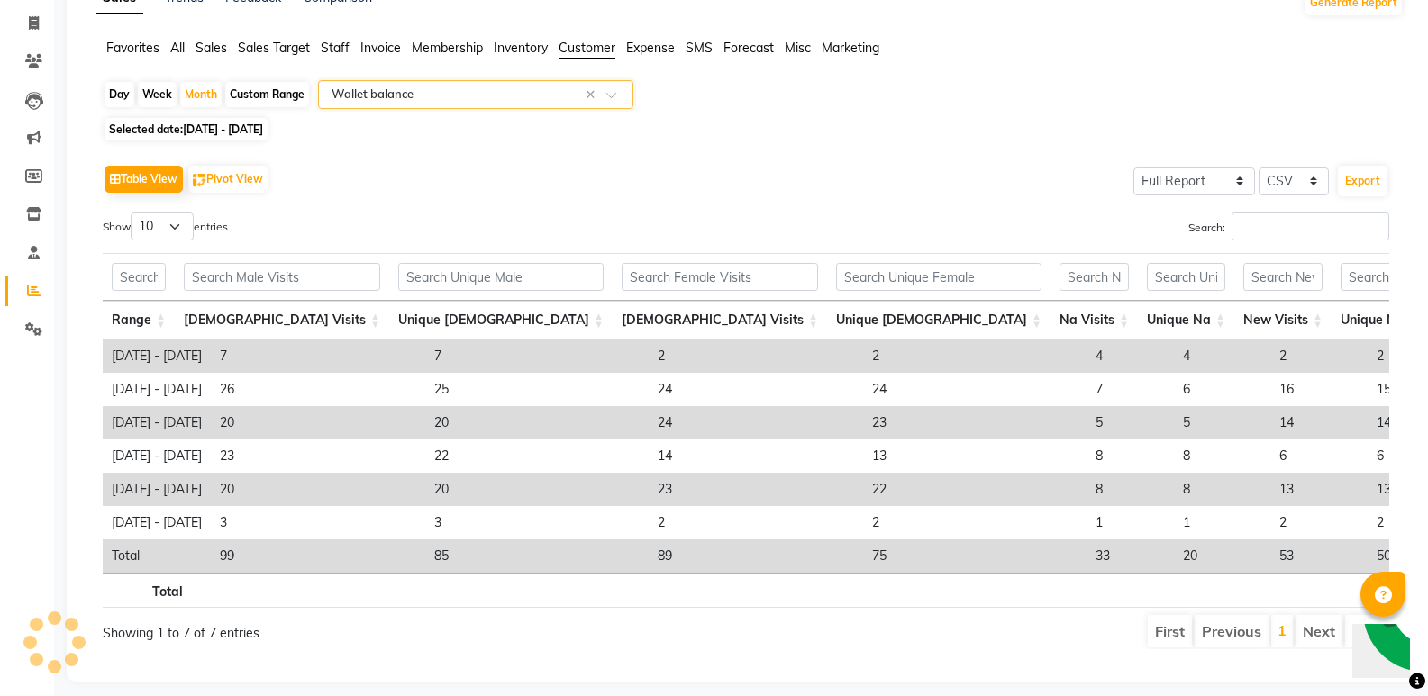
click at [624, 97] on span at bounding box center [617, 100] width 23 height 18
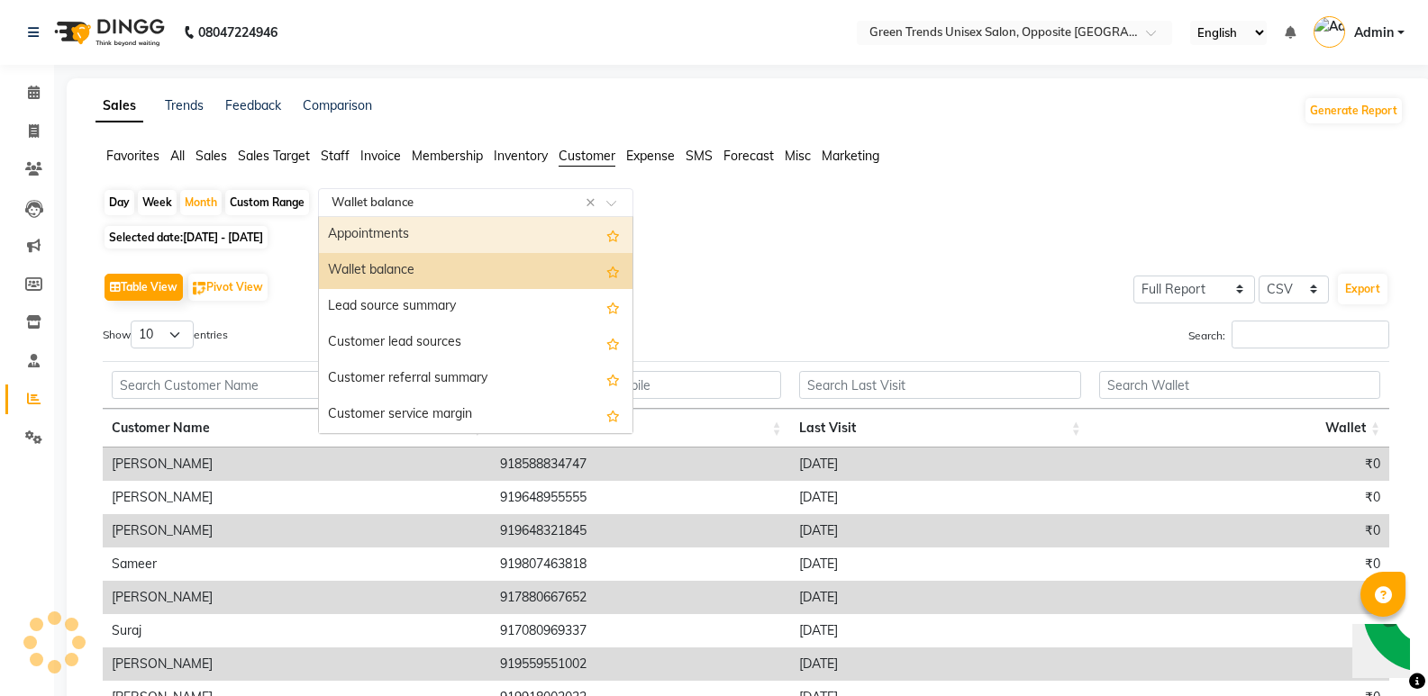
click at [833, 220] on div "Day Week Month Custom Range Select Report Type × Wallet balance × Appointments …" at bounding box center [750, 204] width 1294 height 32
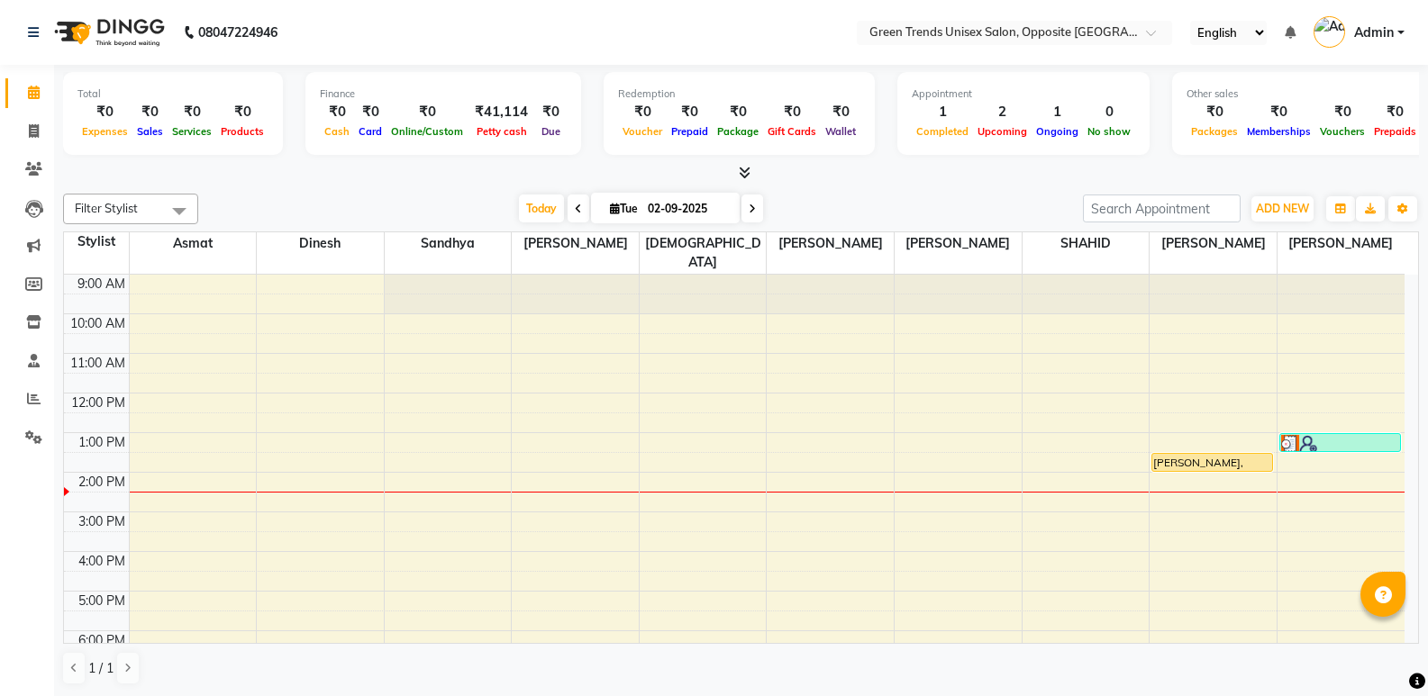
click at [1405, 18] on ul "English ENGLISH Español العربية मराठी हिंदी ગુજરાતી தமிழ் 中文 Notifications noth…" at bounding box center [1297, 33] width 232 height 30
click at [1394, 24] on span "Admin" at bounding box center [1374, 32] width 40 height 19
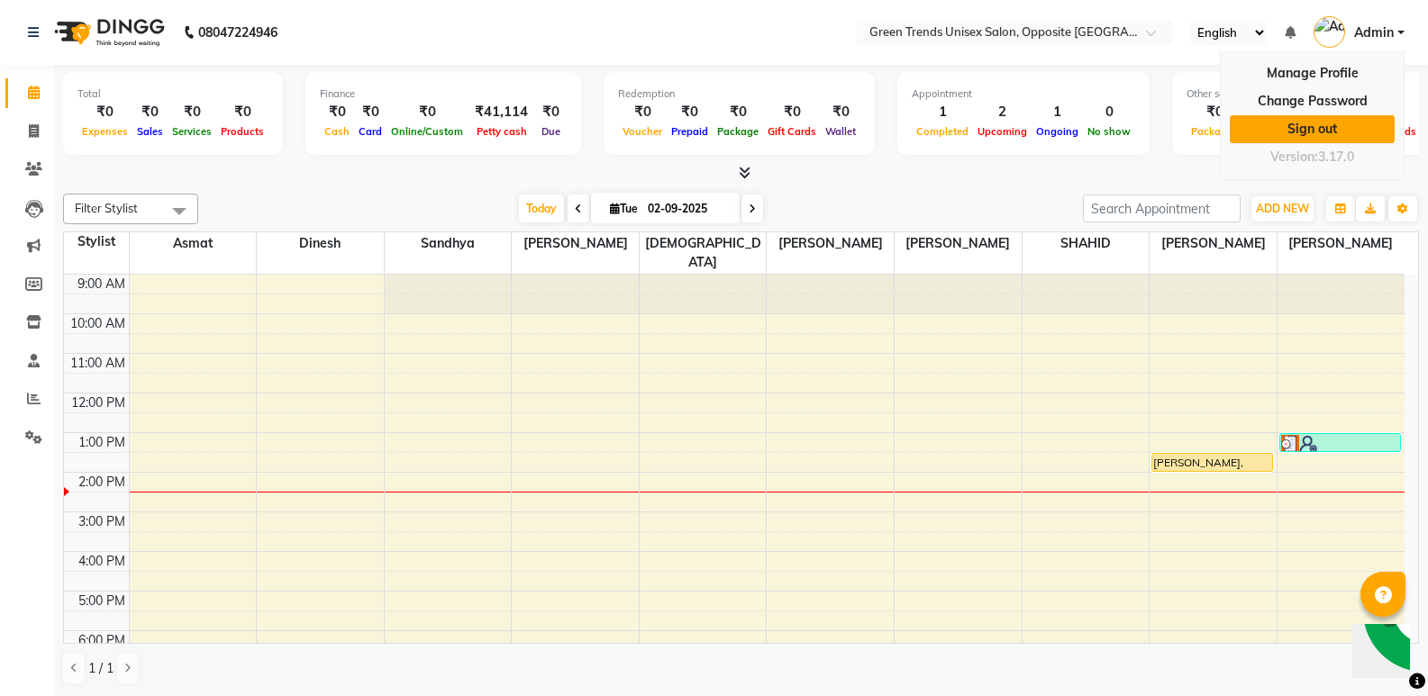
click at [1351, 122] on link "Sign out" at bounding box center [1312, 129] width 165 height 28
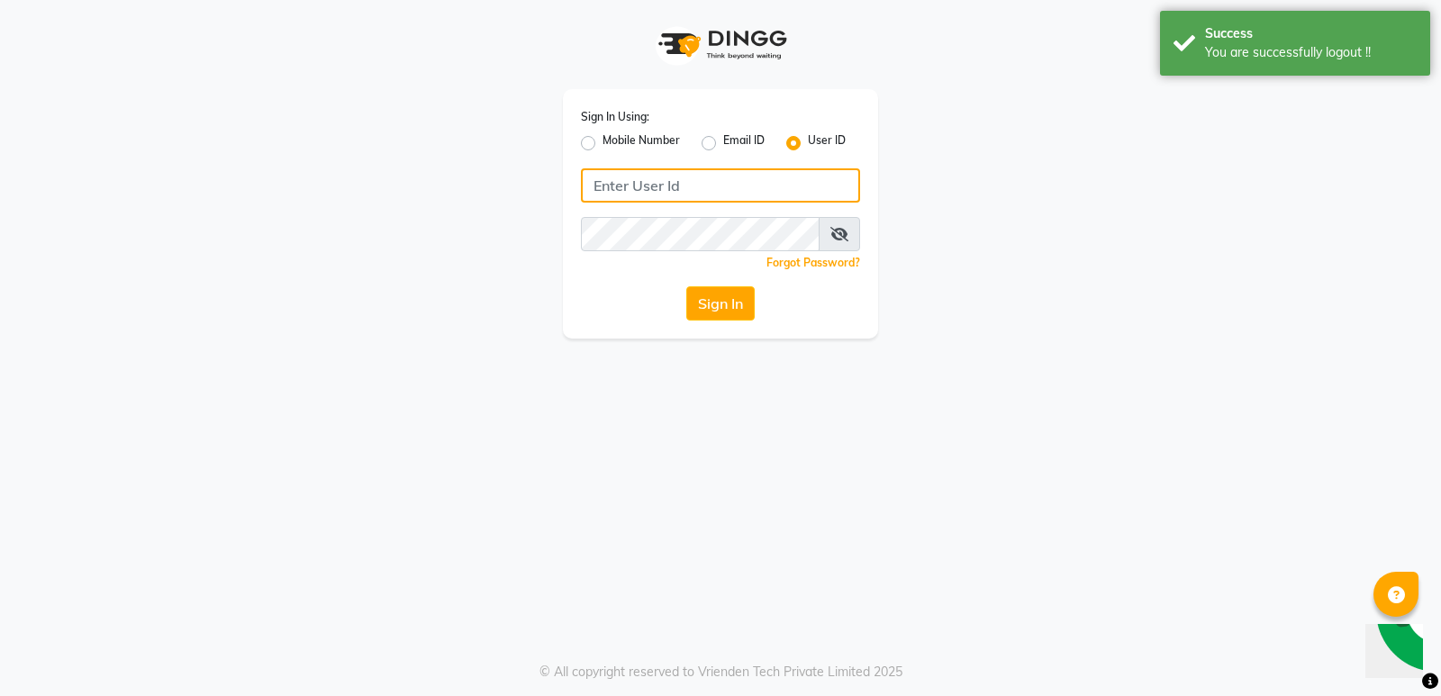
type input "[PERSON_NAME]@123"
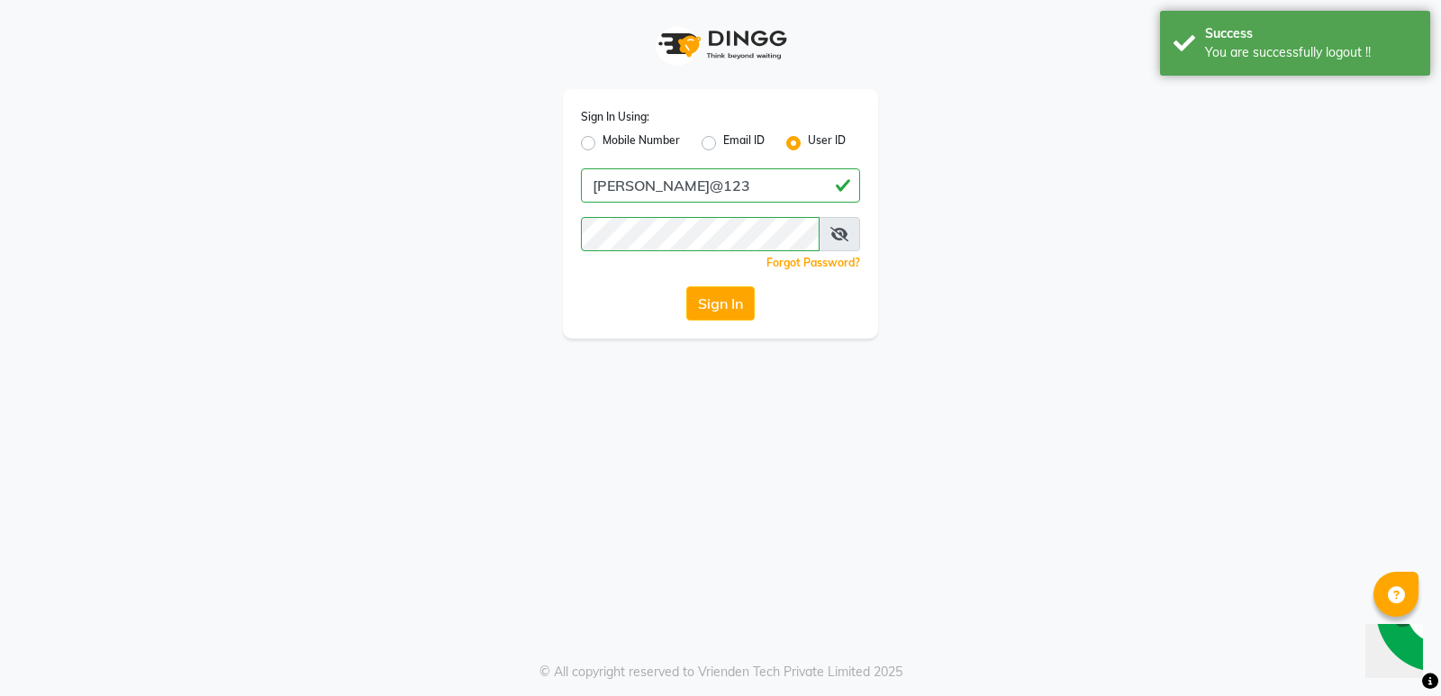
click at [584, 153] on div "Sign In Using: Mobile Number Email ID User ID Shashank@123 Remember me Forgot P…" at bounding box center [720, 214] width 315 height 250
click at [603, 150] on label "Mobile Number" at bounding box center [641, 143] width 77 height 22
click at [603, 144] on input "Mobile Number" at bounding box center [609, 138] width 12 height 12
radio input "true"
radio input "false"
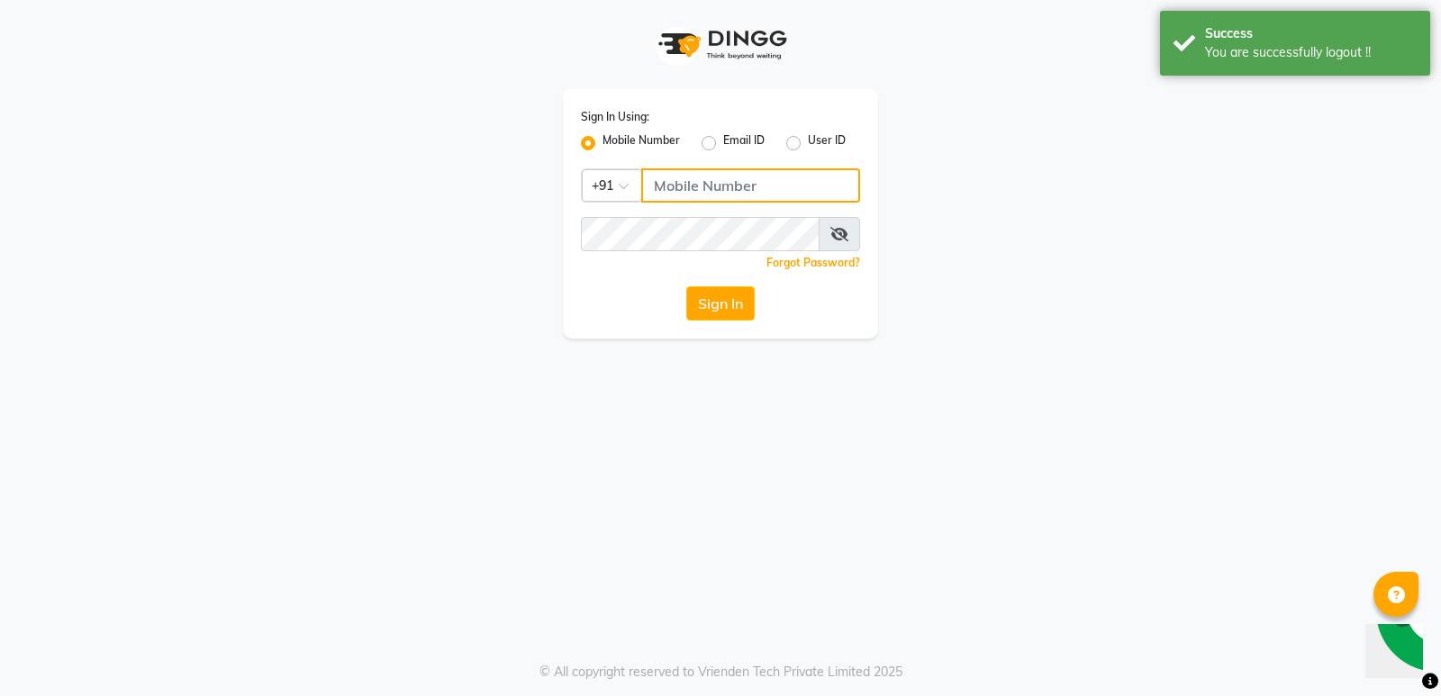
click at [698, 179] on input "Username" at bounding box center [750, 185] width 219 height 34
drag, startPoint x: 698, startPoint y: 179, endPoint x: 712, endPoint y: 200, distance: 24.7
click at [698, 179] on input "Username" at bounding box center [750, 185] width 219 height 34
type input "8299508996"
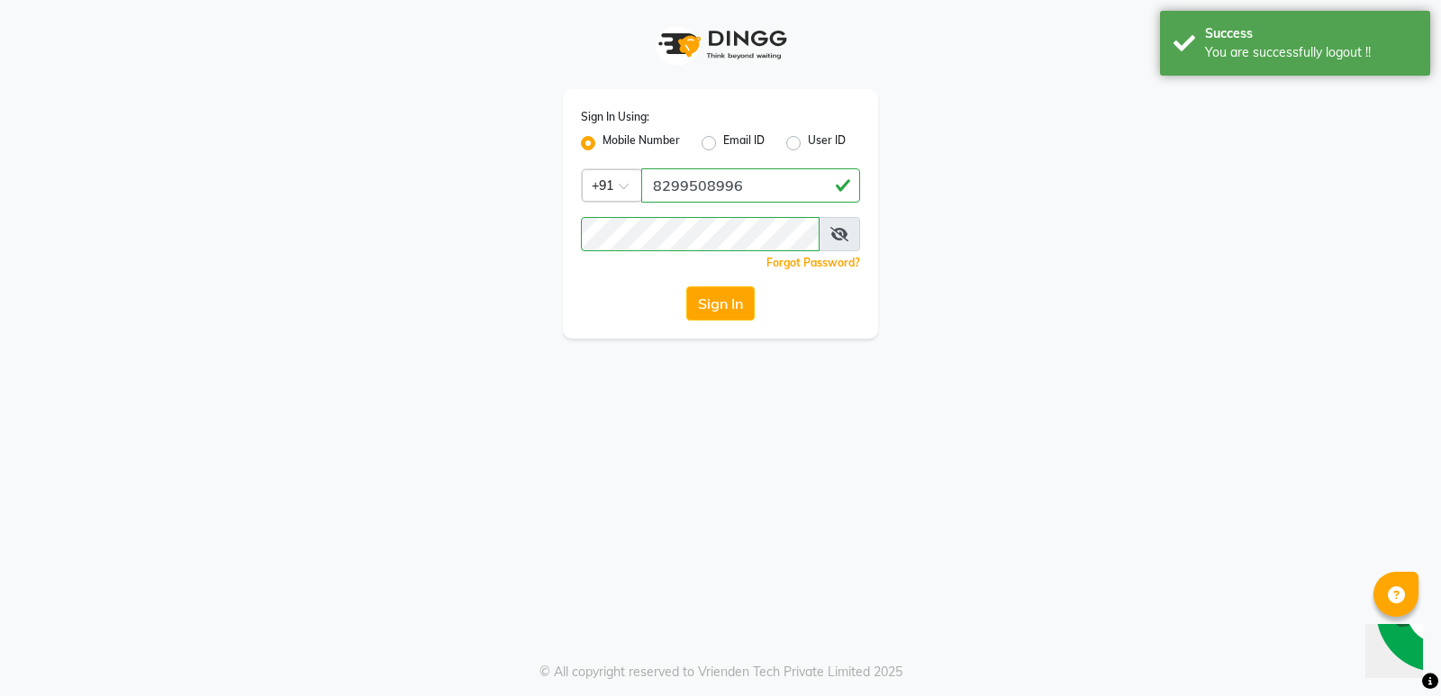
click at [713, 323] on div "Sign In Using: Mobile Number Email ID User ID Country Code × +91 8299508996 Rem…" at bounding box center [720, 214] width 315 height 250
click at [728, 312] on button "Sign In" at bounding box center [721, 303] width 68 height 34
